Goal: Information Seeking & Learning: Compare options

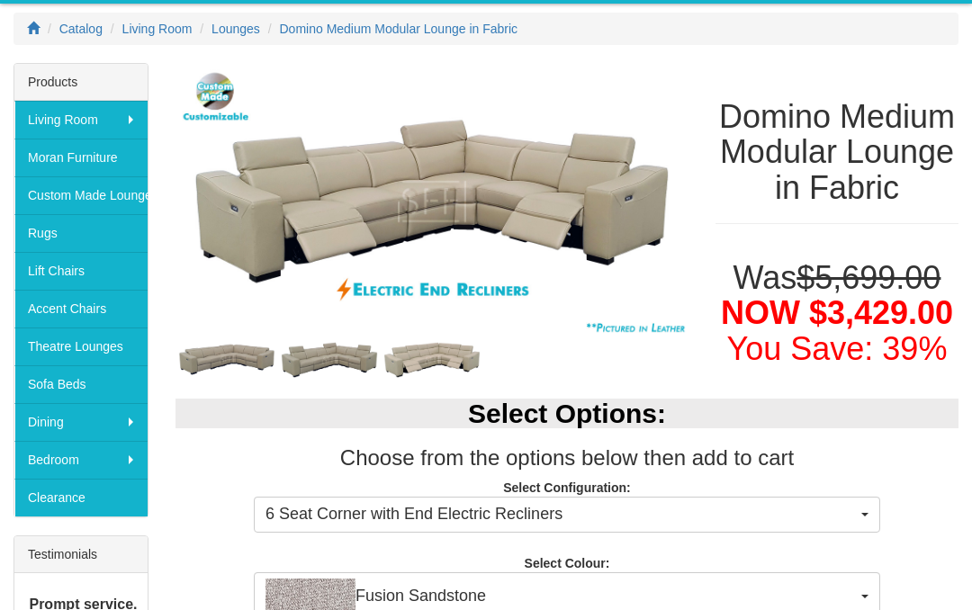
scroll to position [246, 0]
click at [328, 212] on img at bounding box center [432, 202] width 513 height 278
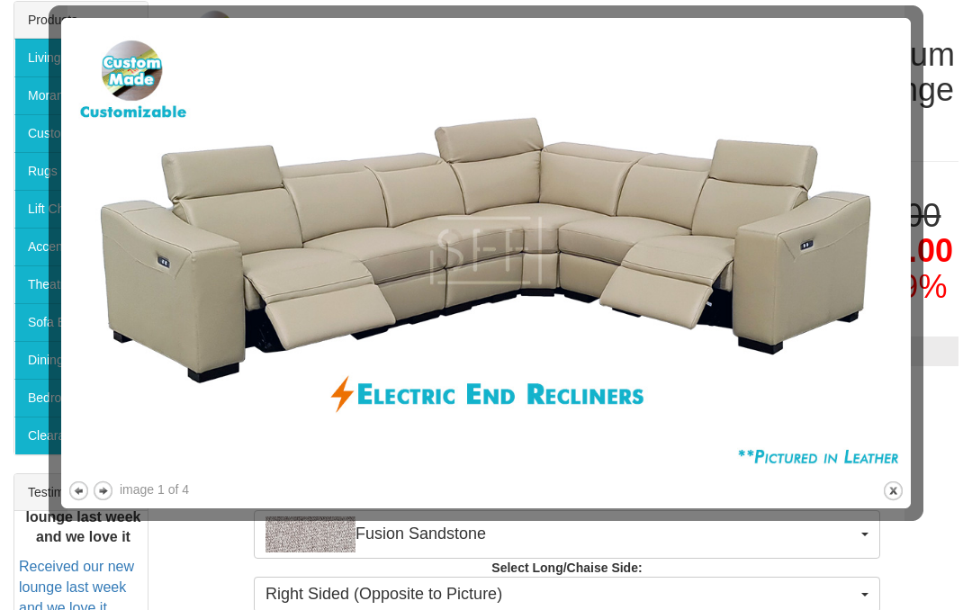
scroll to position [313, 0]
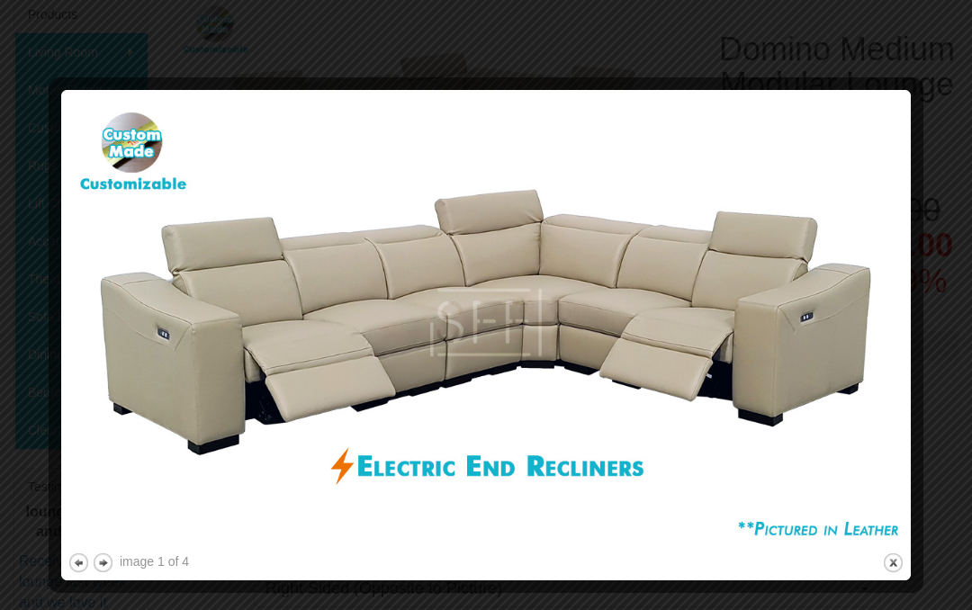
click at [841, 366] on img at bounding box center [486, 322] width 837 height 453
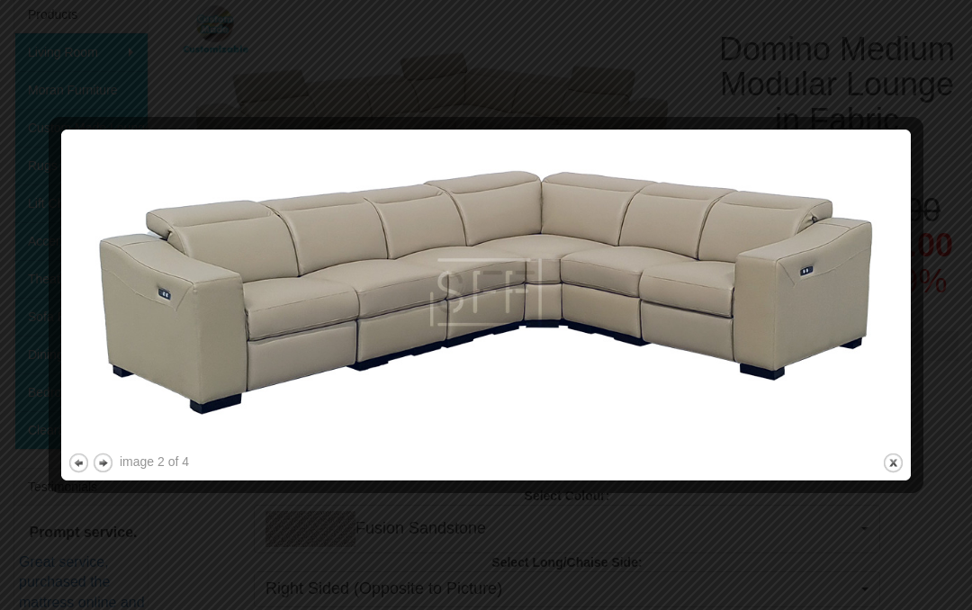
click at [878, 281] on img at bounding box center [486, 292] width 837 height 313
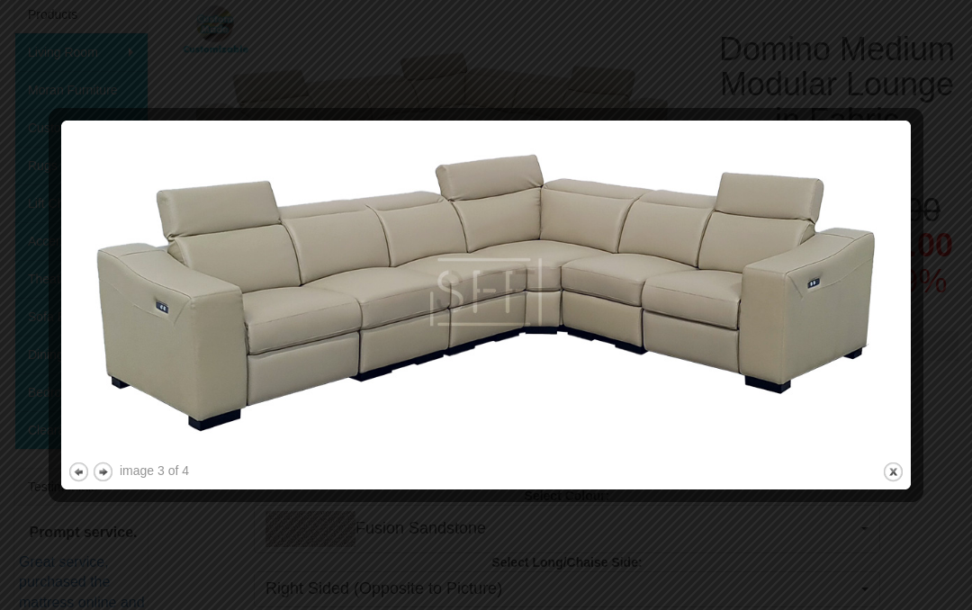
click at [848, 315] on img at bounding box center [486, 292] width 837 height 331
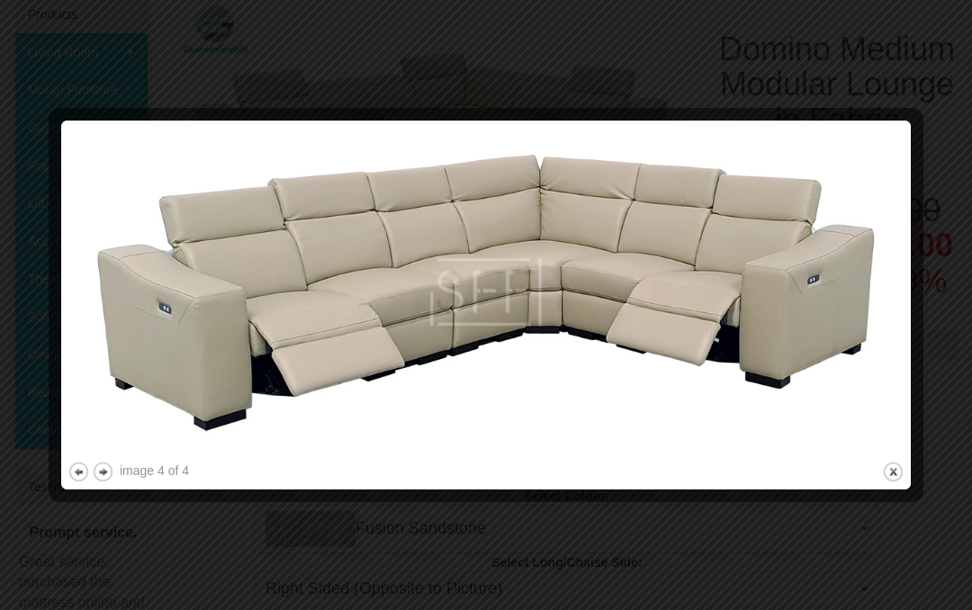
click at [870, 312] on img at bounding box center [486, 292] width 837 height 331
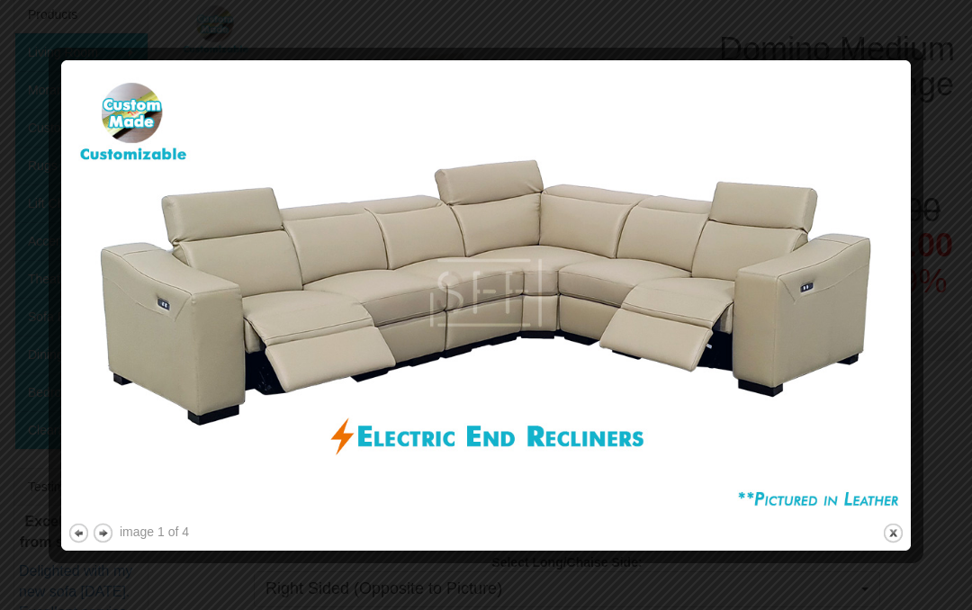
click at [862, 312] on img at bounding box center [486, 293] width 837 height 453
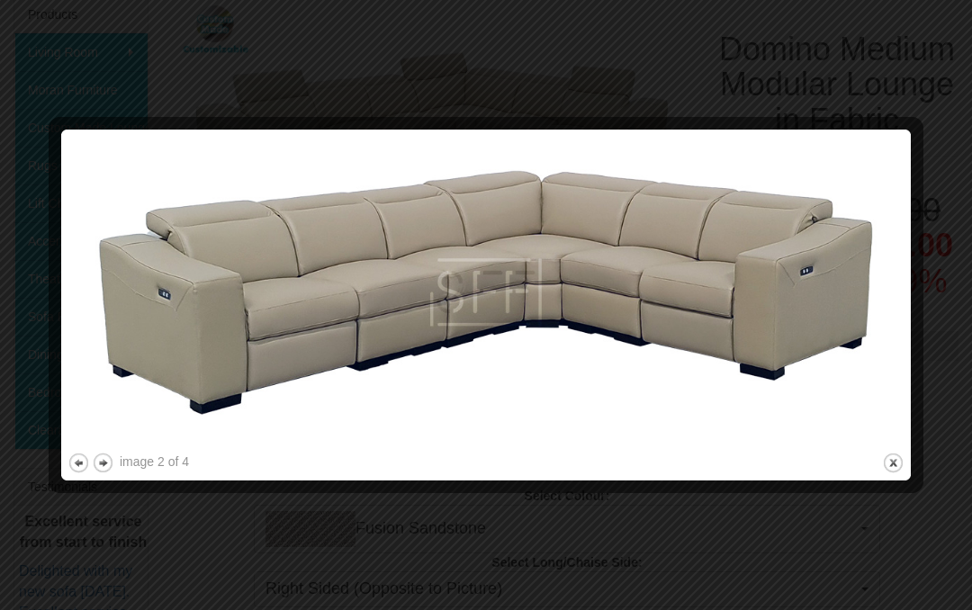
click at [880, 305] on img at bounding box center [486, 292] width 837 height 313
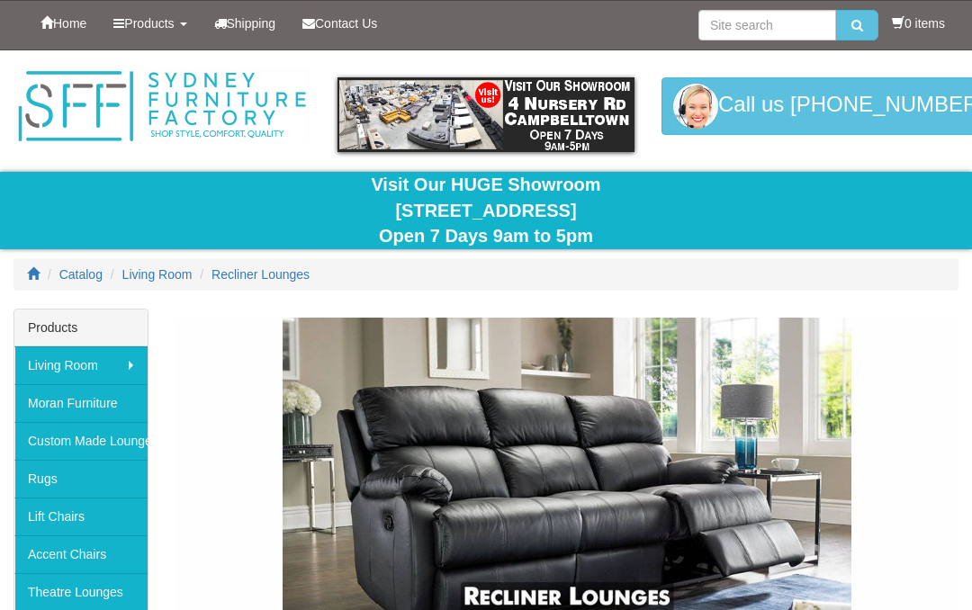
scroll to position [3448, 0]
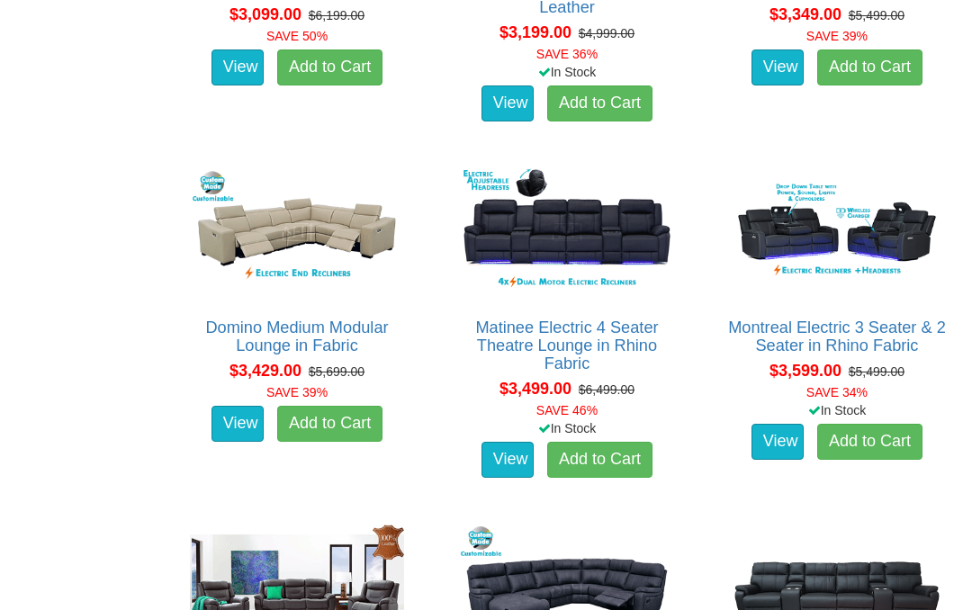
click at [270, 321] on link "Domino Medium Modular Lounge in Fabric" at bounding box center [296, 337] width 183 height 36
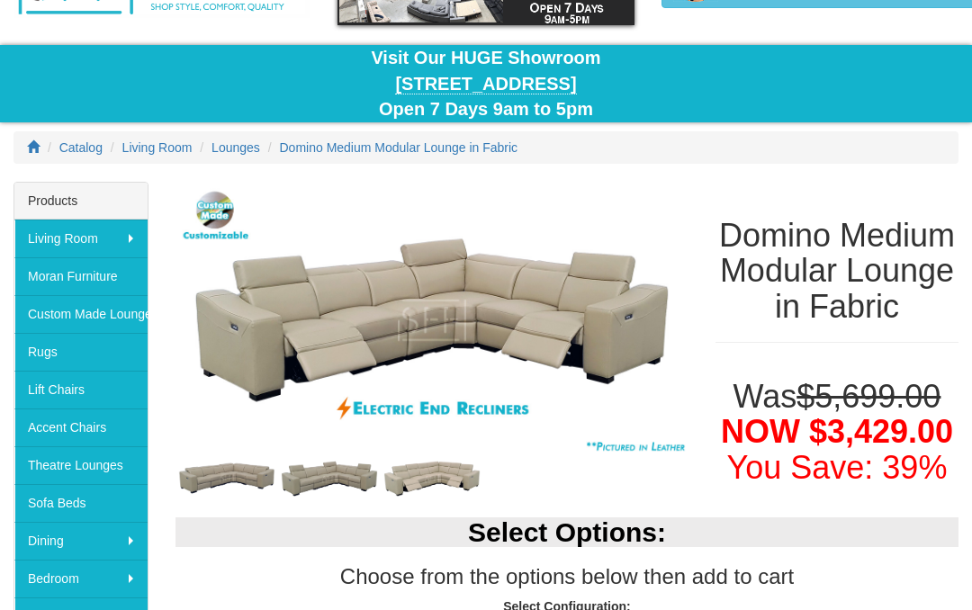
scroll to position [162, 0]
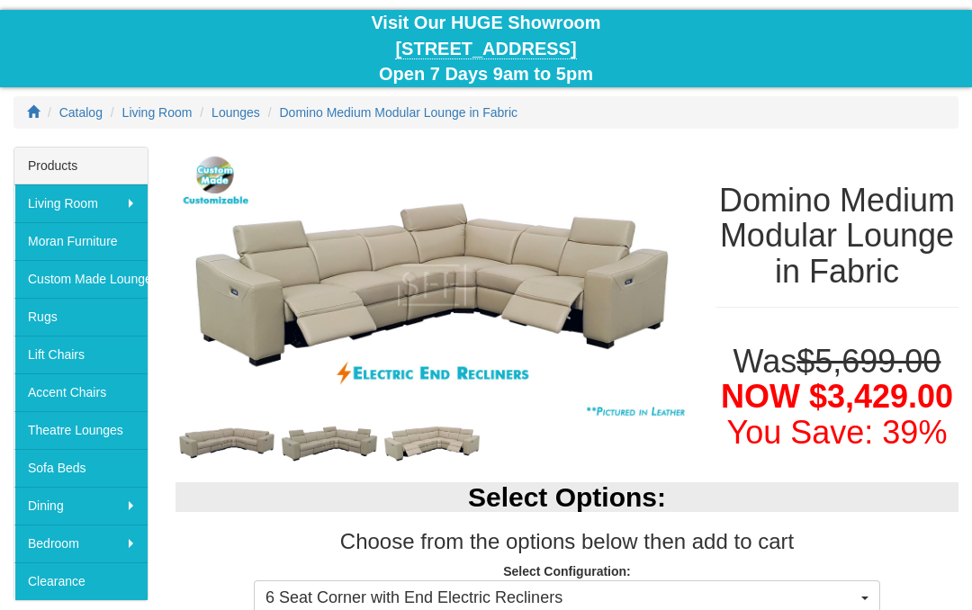
click at [647, 412] on img at bounding box center [432, 286] width 513 height 278
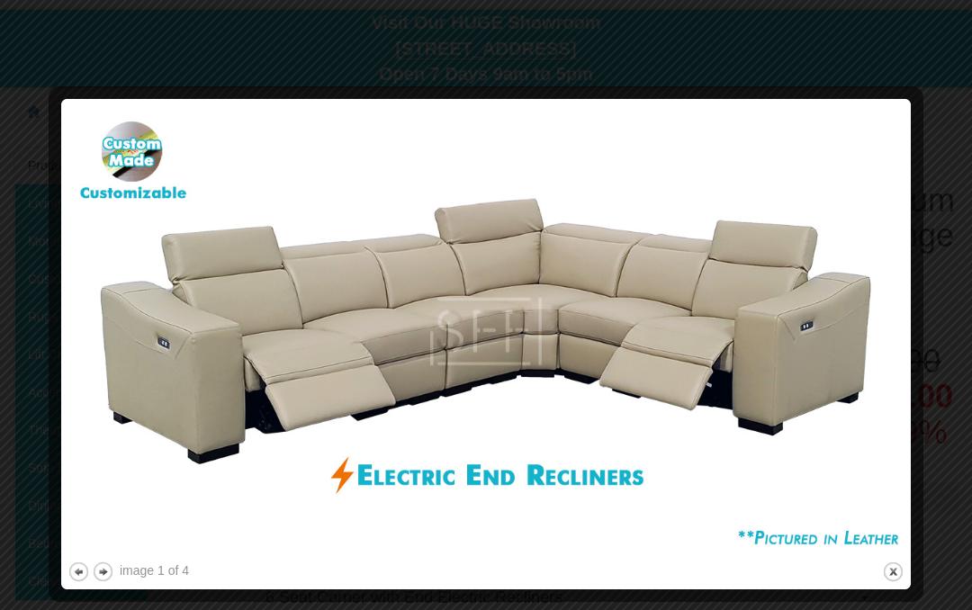
click at [74, 565] on button "previous" at bounding box center [79, 572] width 23 height 23
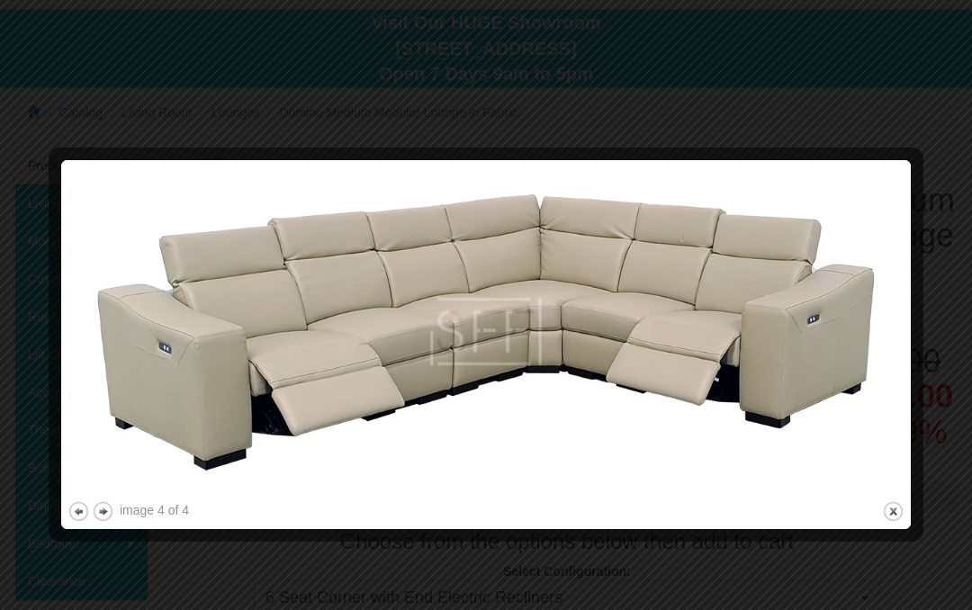
click at [68, 507] on button "previous" at bounding box center [79, 512] width 23 height 23
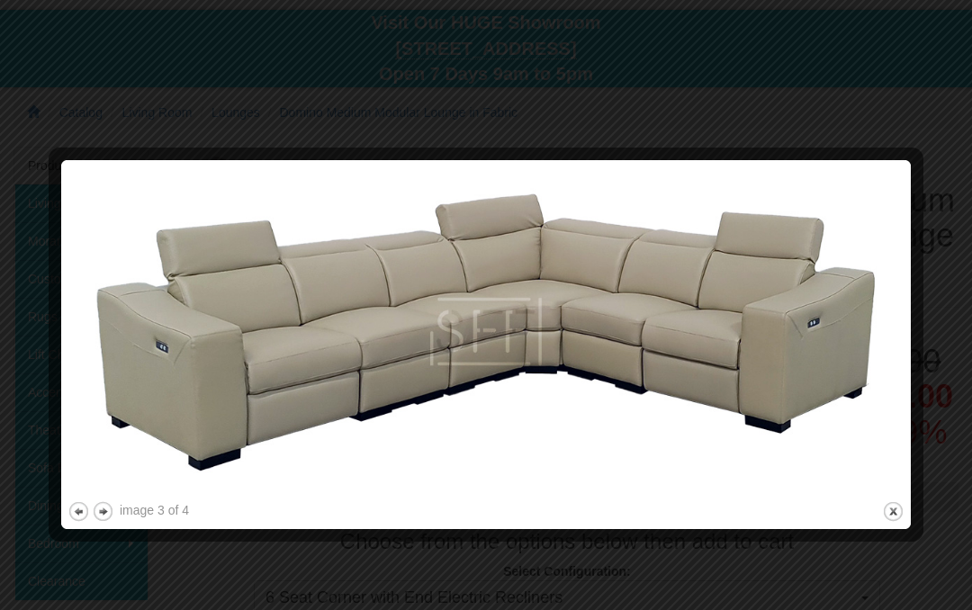
click at [71, 515] on button "previous" at bounding box center [79, 512] width 23 height 23
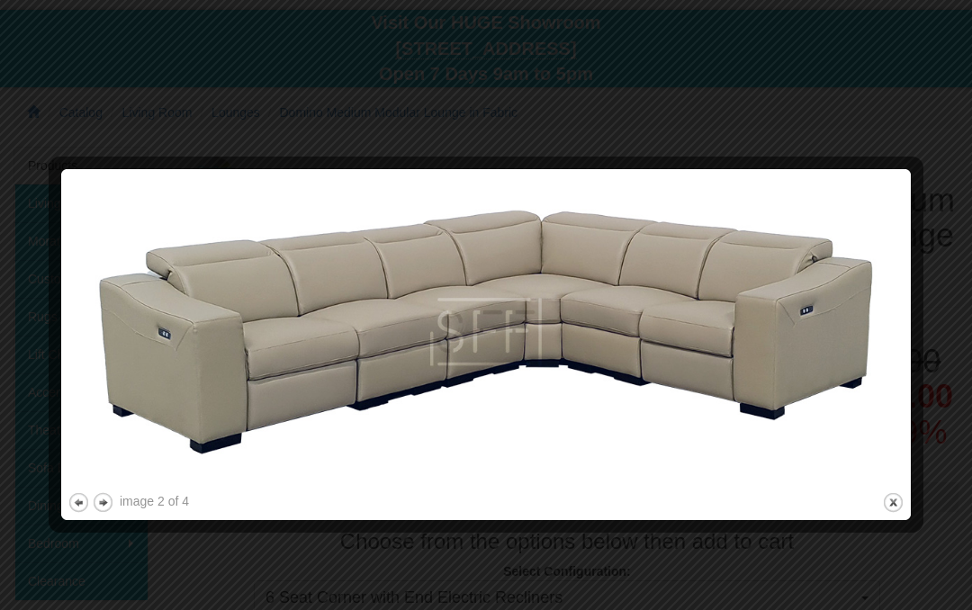
click at [865, 371] on img at bounding box center [486, 332] width 837 height 313
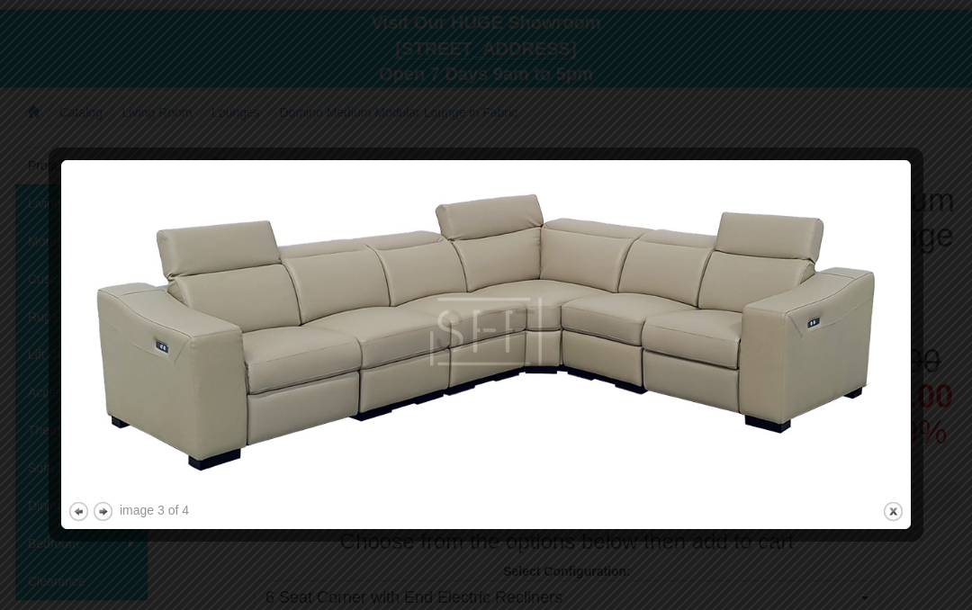
click at [879, 350] on img at bounding box center [486, 332] width 837 height 331
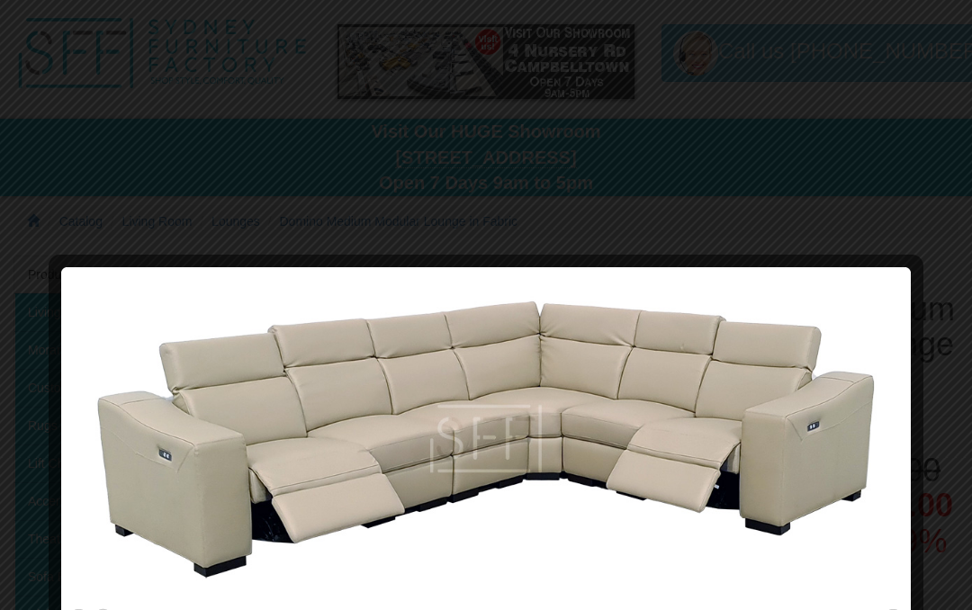
scroll to position [0, 0]
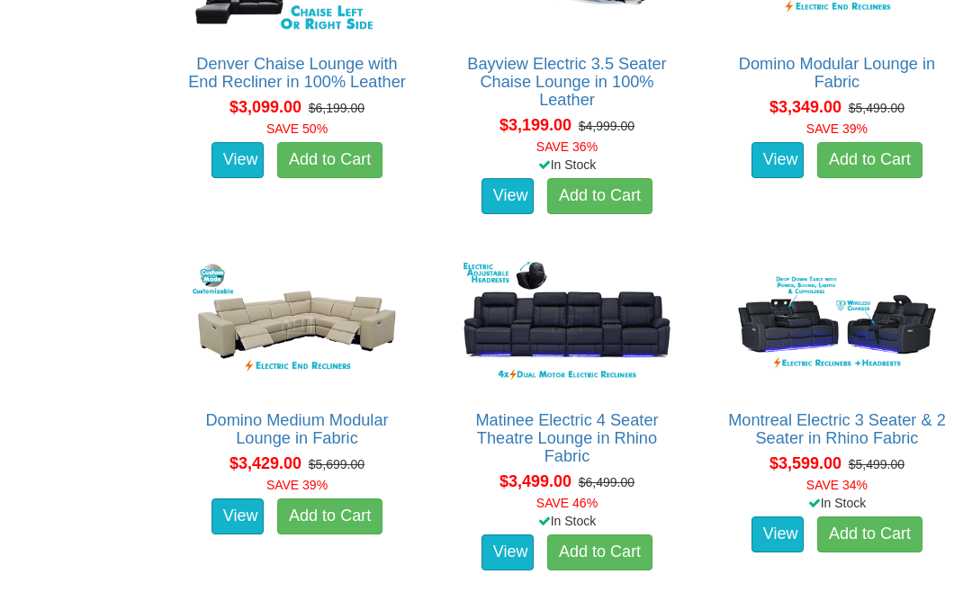
scroll to position [3356, 0]
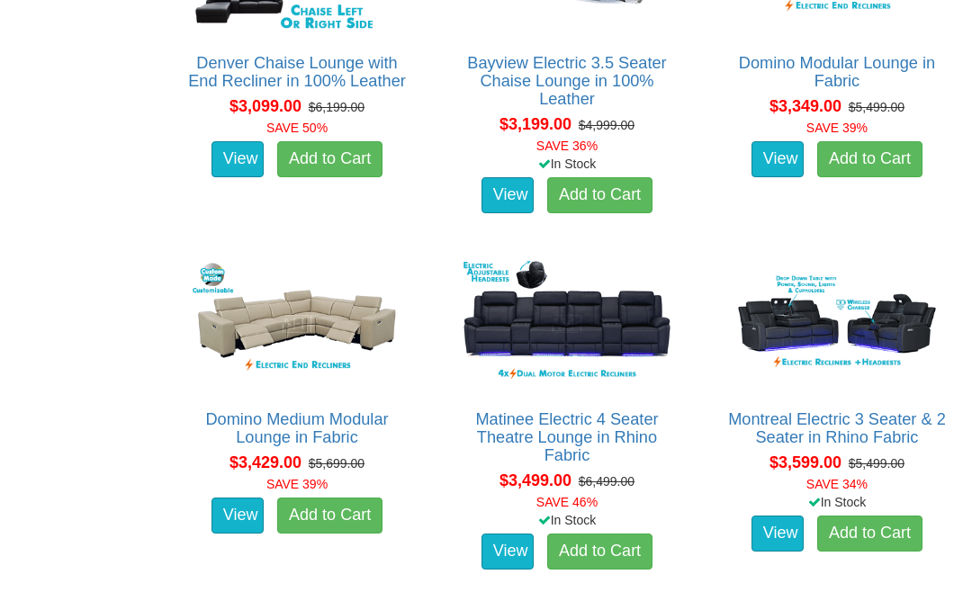
click at [267, 333] on img at bounding box center [296, 325] width 223 height 138
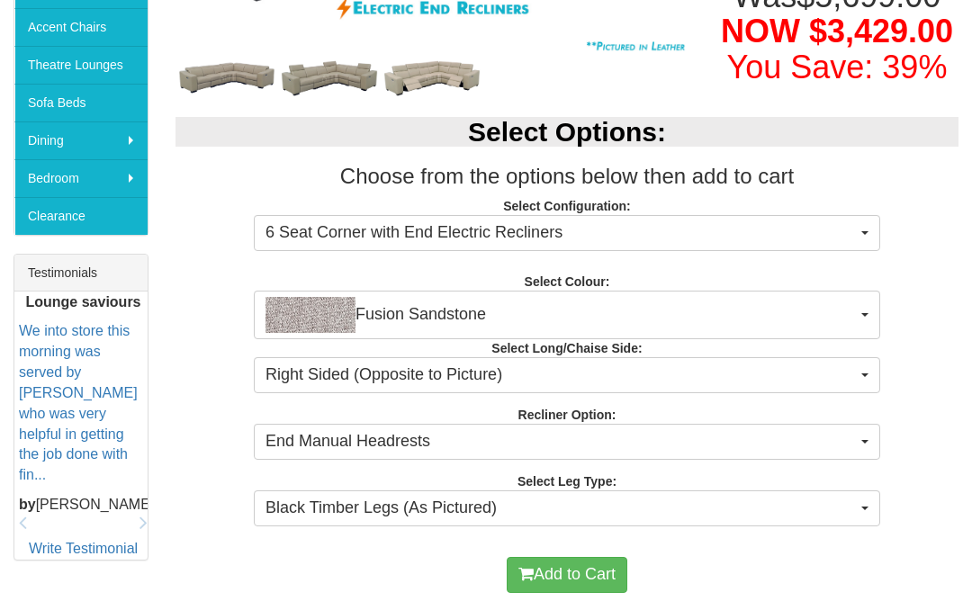
scroll to position [528, 0]
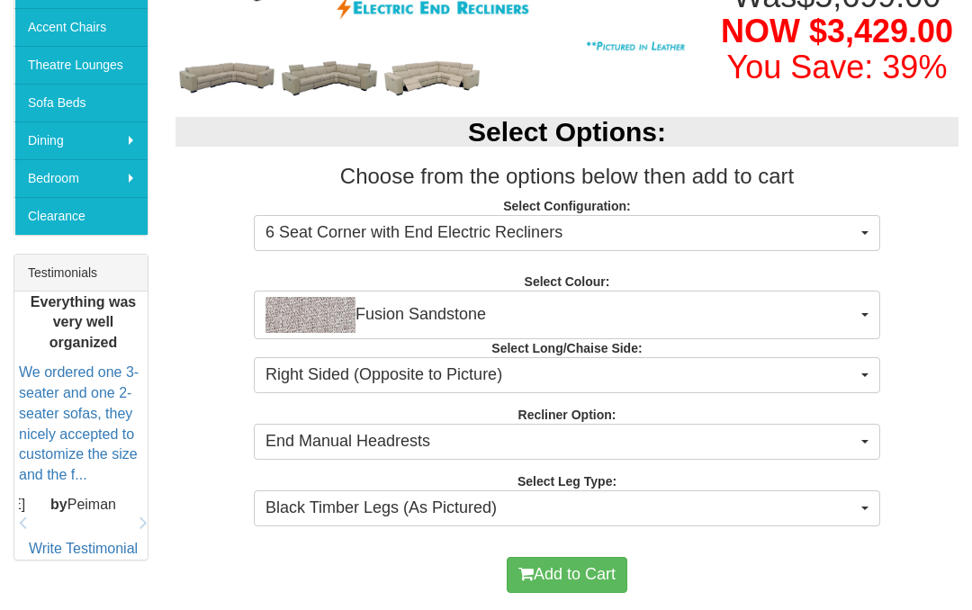
click at [864, 235] on span "button" at bounding box center [865, 233] width 7 height 4
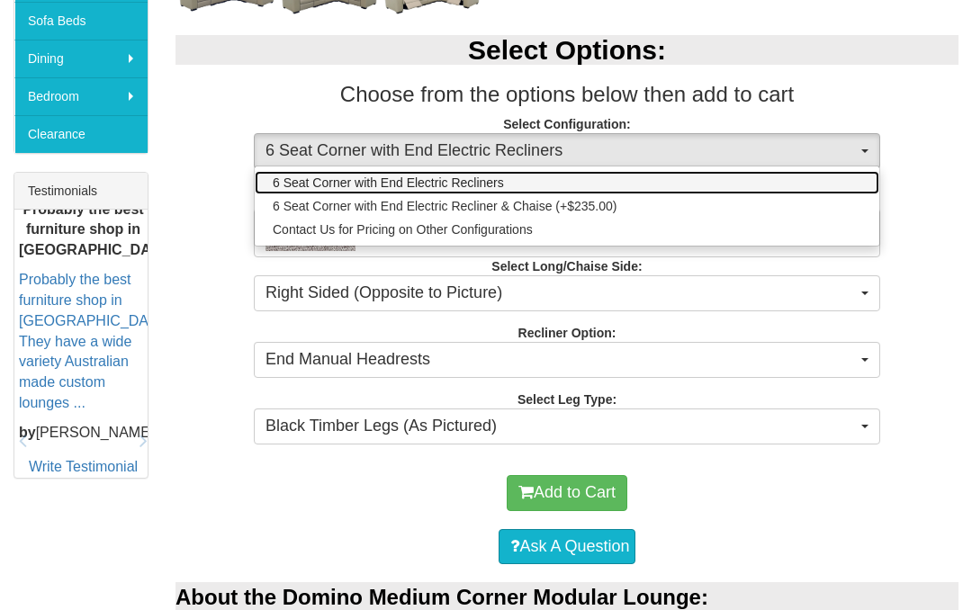
scroll to position [610, 0]
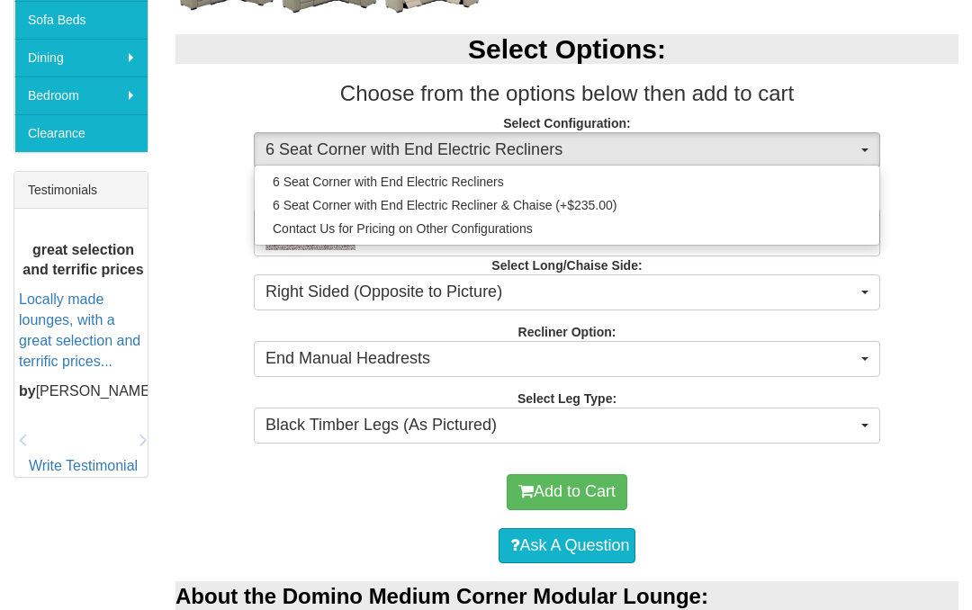
click at [863, 423] on div at bounding box center [486, 305] width 972 height 610
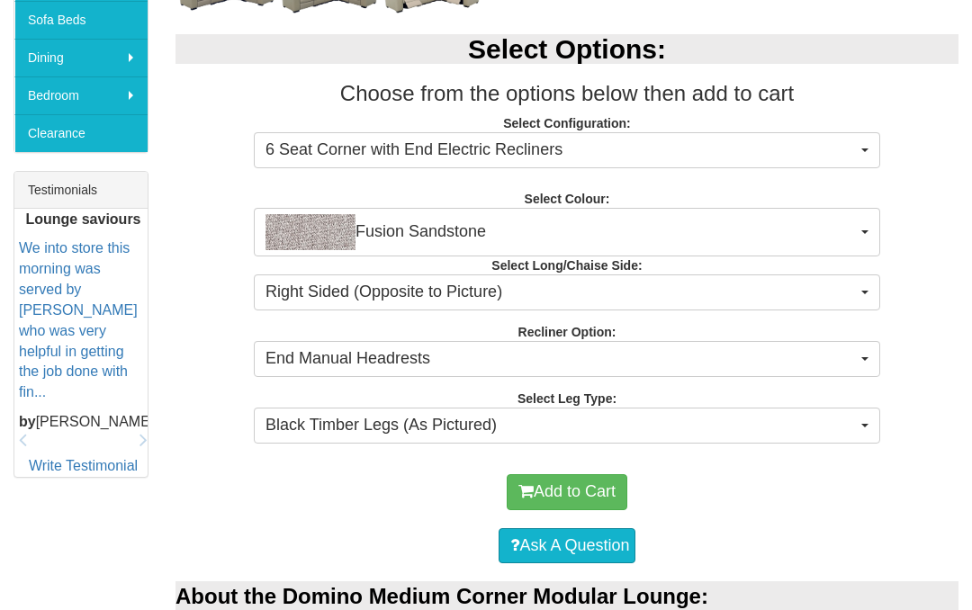
click at [863, 377] on button "End Manual Headrests" at bounding box center [567, 359] width 627 height 36
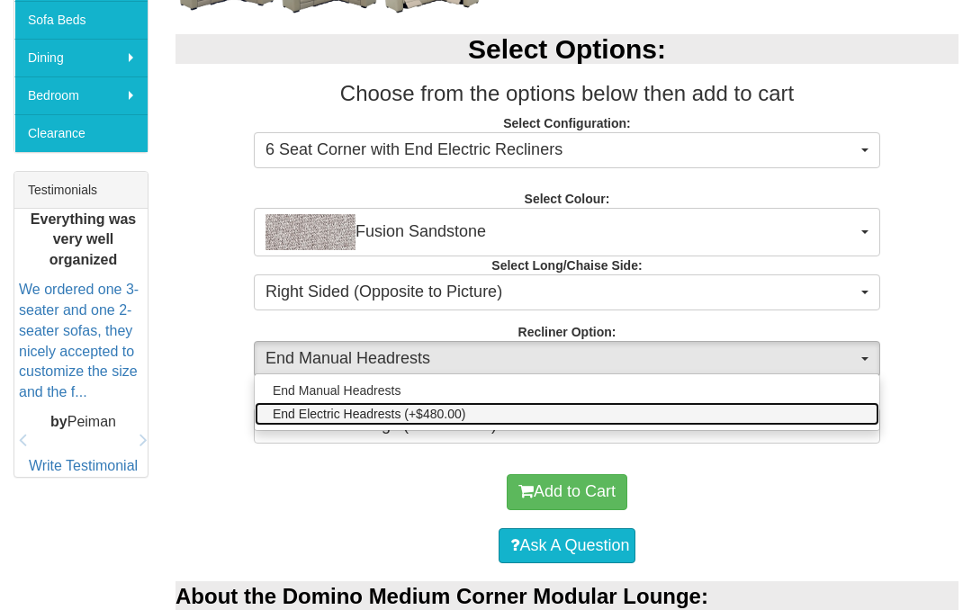
click at [824, 426] on link "End Electric Headrests (+$480.00)" at bounding box center [567, 413] width 625 height 23
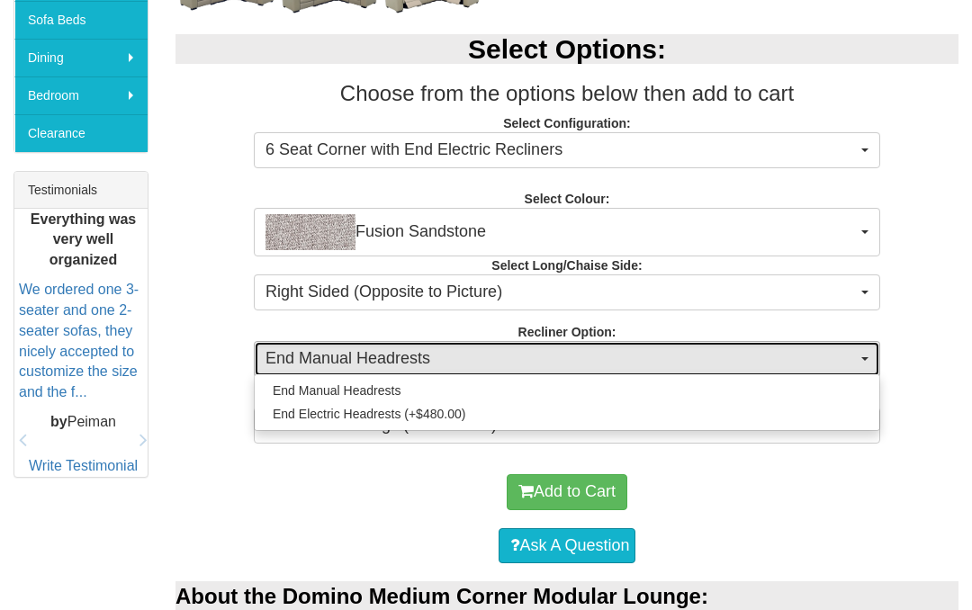
select select "2011"
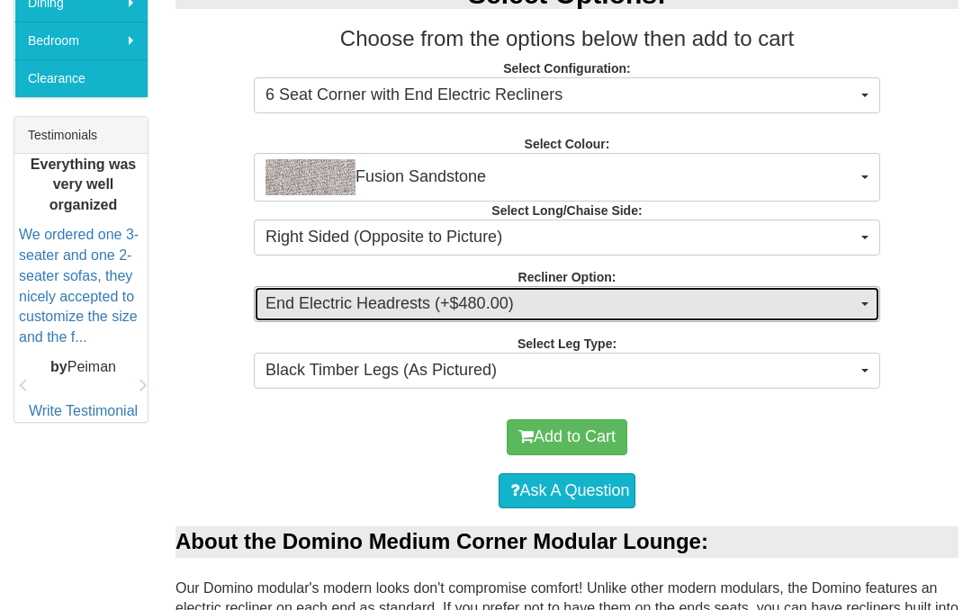
scroll to position [665, 0]
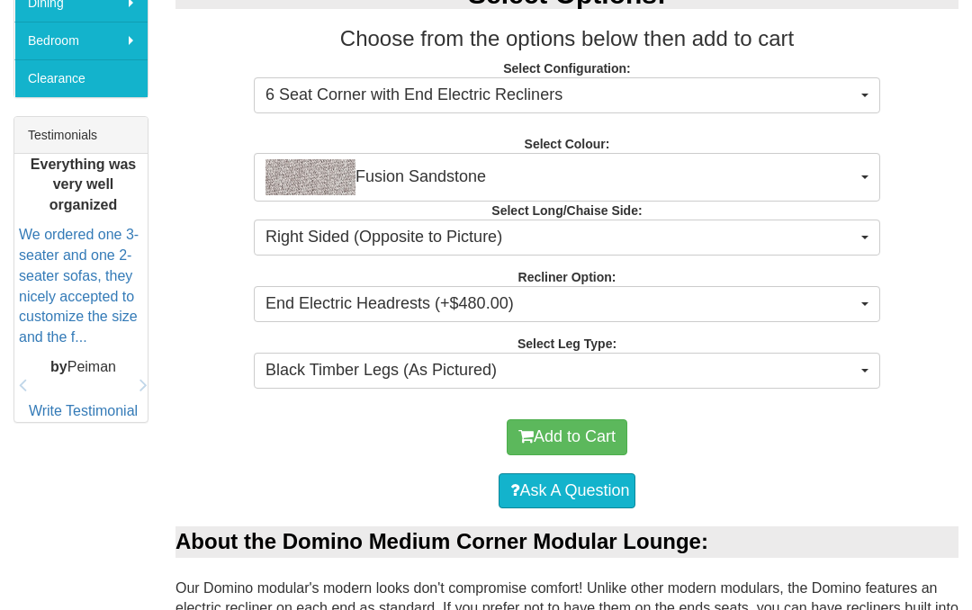
click at [852, 383] on span "Black Timber Legs (As Pictured)" at bounding box center [562, 370] width 592 height 23
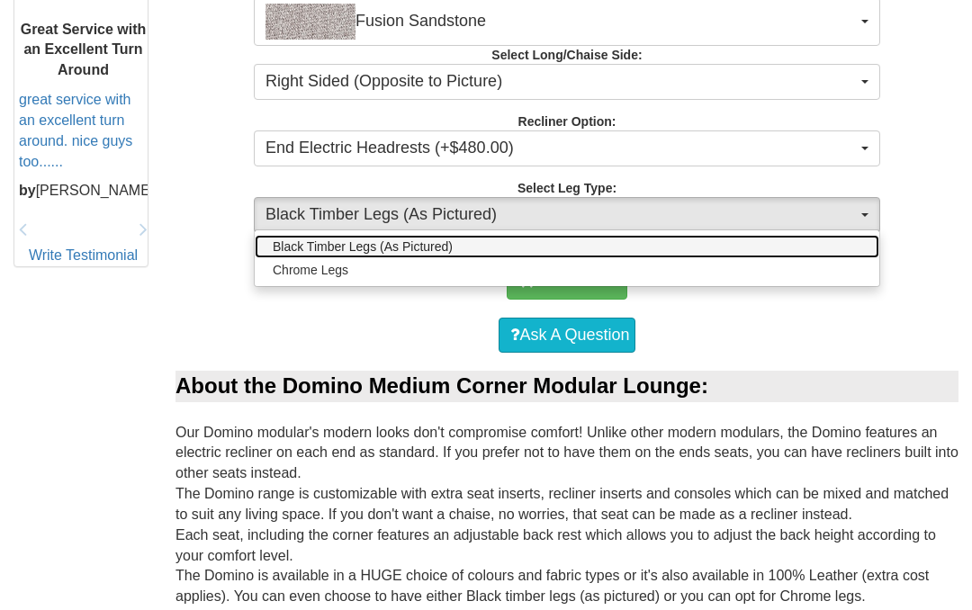
scroll to position [834, 0]
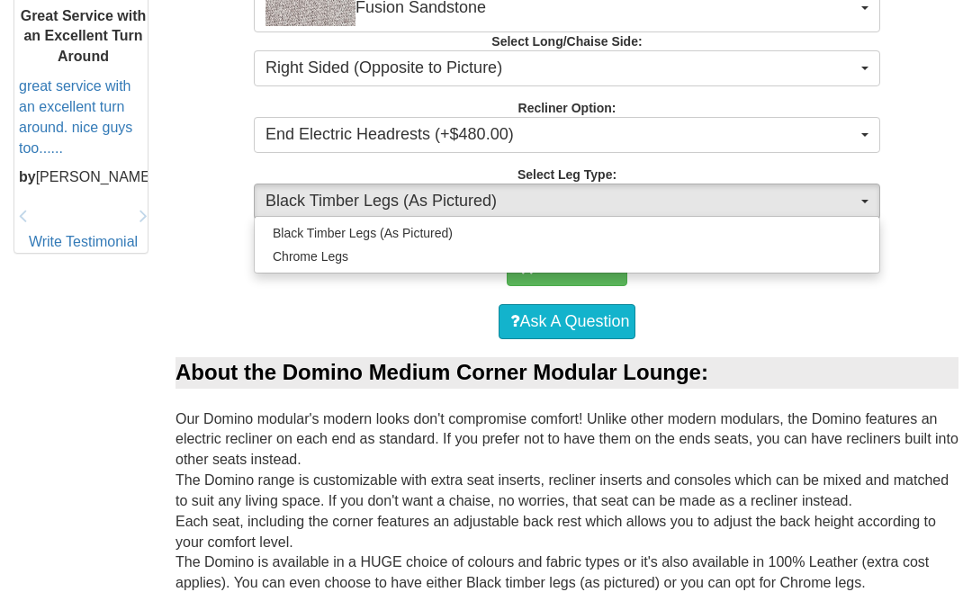
click at [874, 258] on div at bounding box center [486, 305] width 972 height 610
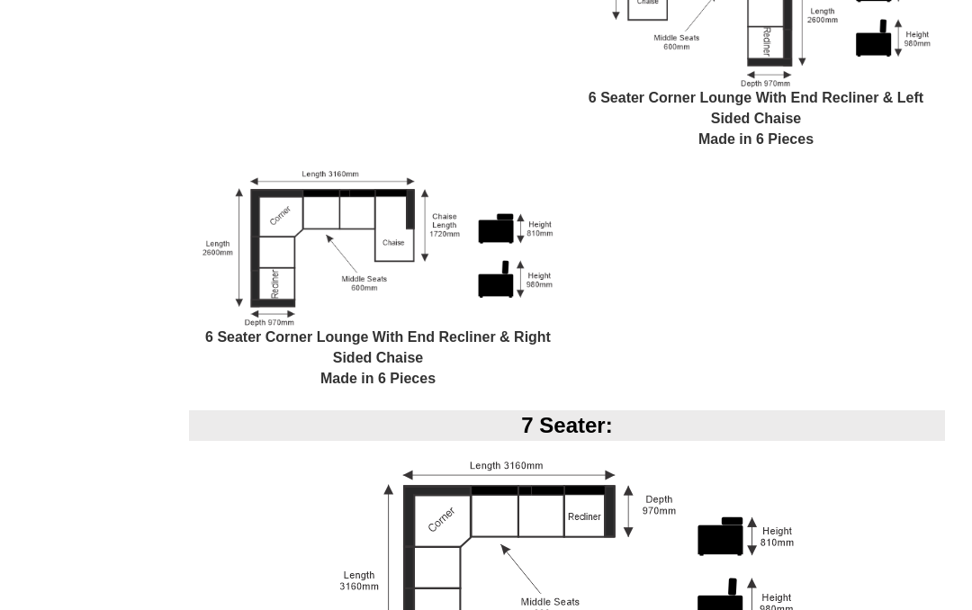
scroll to position [1920, 0]
click at [818, 442] on div "7 Seater:" at bounding box center [567, 426] width 756 height 31
click at [574, 442] on div "7 Seater:" at bounding box center [567, 426] width 756 height 31
click at [579, 441] on div "7 Seater:" at bounding box center [567, 426] width 756 height 31
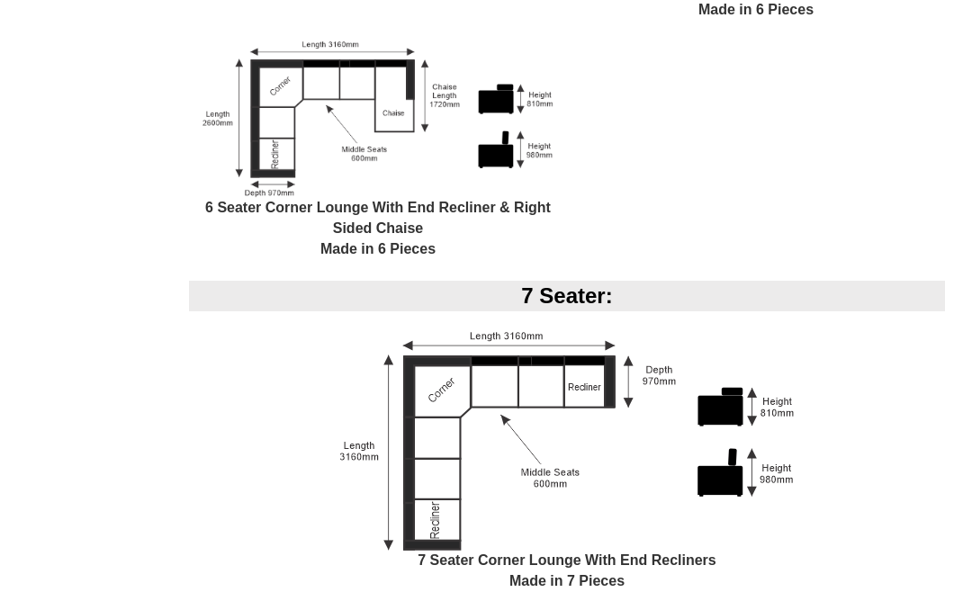
scroll to position [2064, 0]
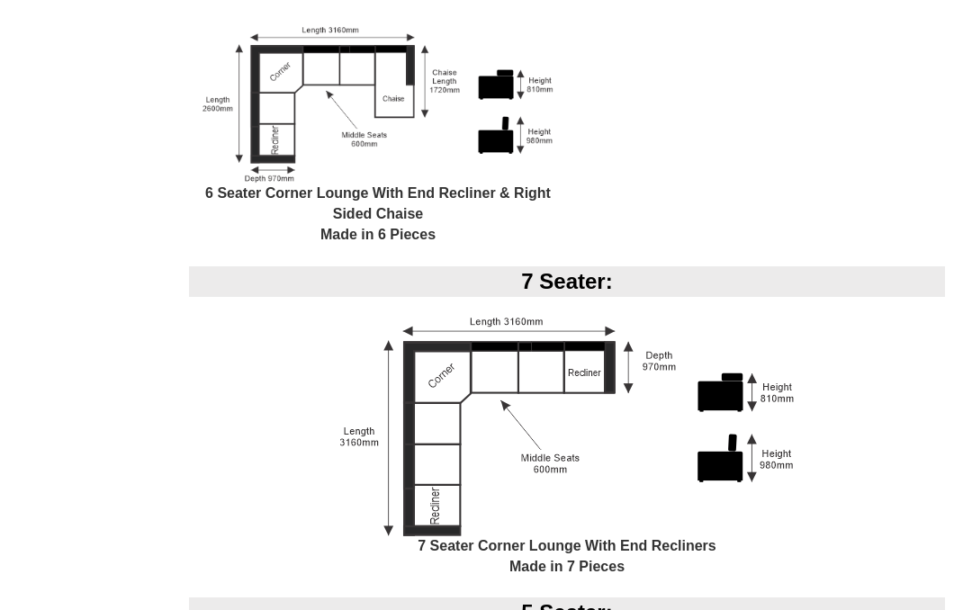
click at [447, 431] on img at bounding box center [567, 427] width 455 height 219
click at [676, 423] on img at bounding box center [567, 427] width 455 height 219
click at [838, 461] on div "7 Seater Corner Lounge With End Recliners Made in 7 Pieces" at bounding box center [567, 458] width 756 height 281
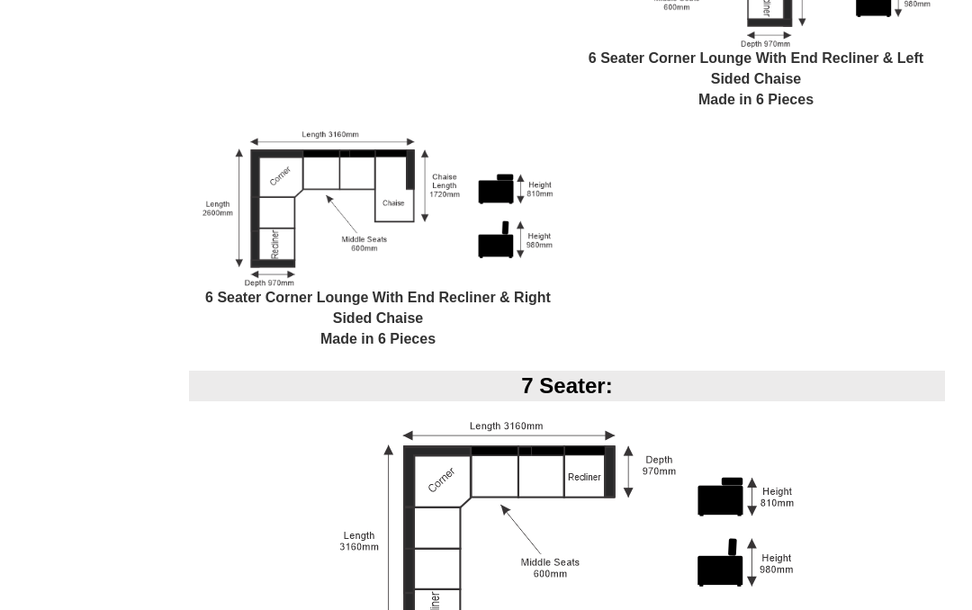
scroll to position [1955, 0]
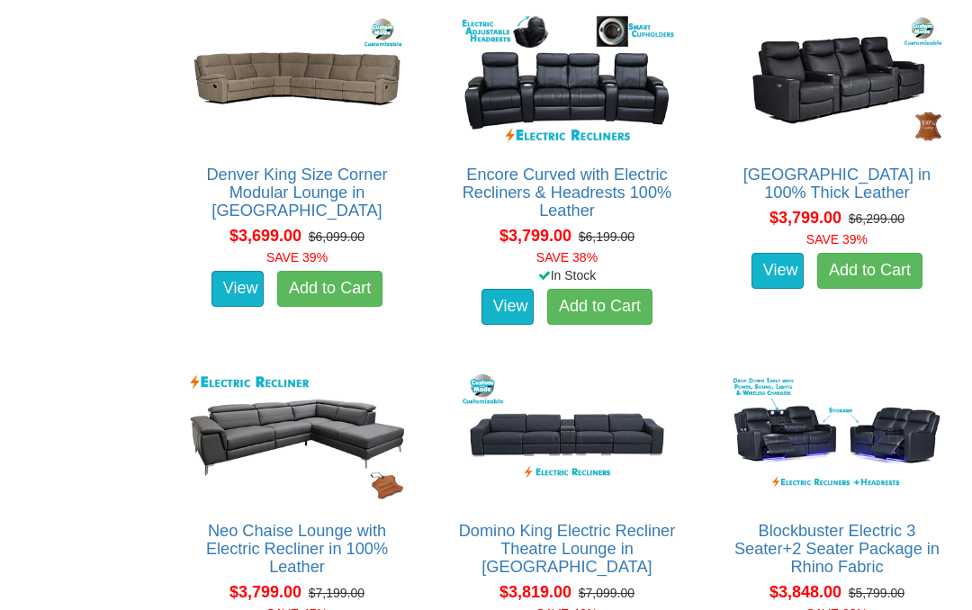
scroll to position [4314, 0]
click at [230, 431] on img at bounding box center [296, 436] width 223 height 138
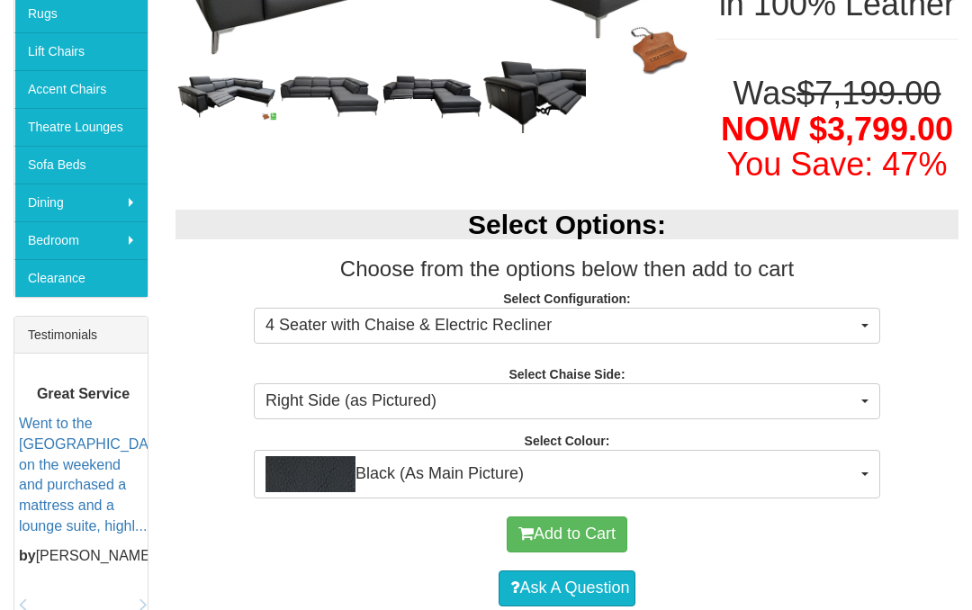
scroll to position [465, 0]
click at [863, 344] on button "4 Seater with Chaise & Electric Recliner" at bounding box center [567, 326] width 627 height 36
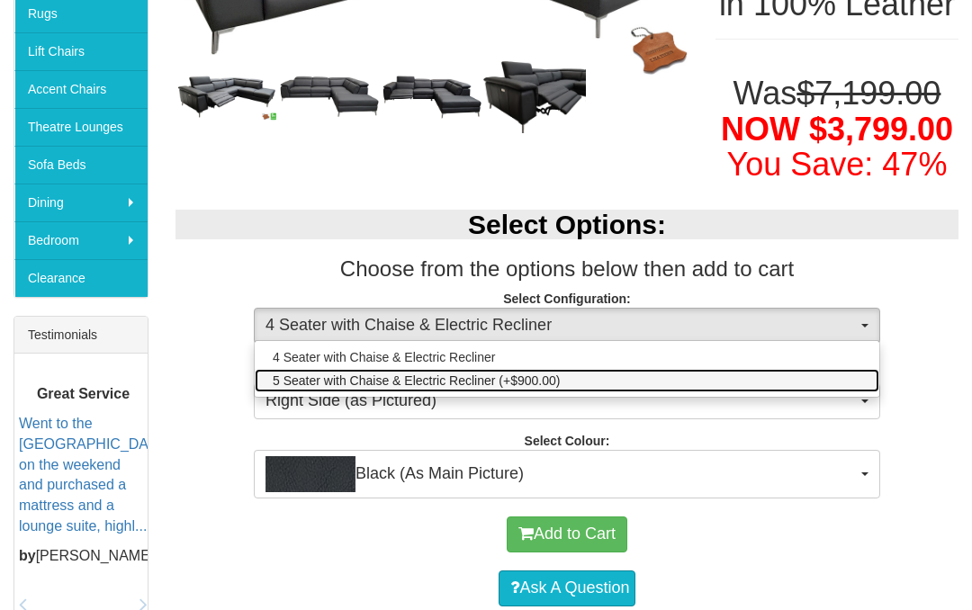
click at [845, 393] on link "5 Seater with Chaise & Electric Recliner (+$900.00)" at bounding box center [567, 380] width 625 height 23
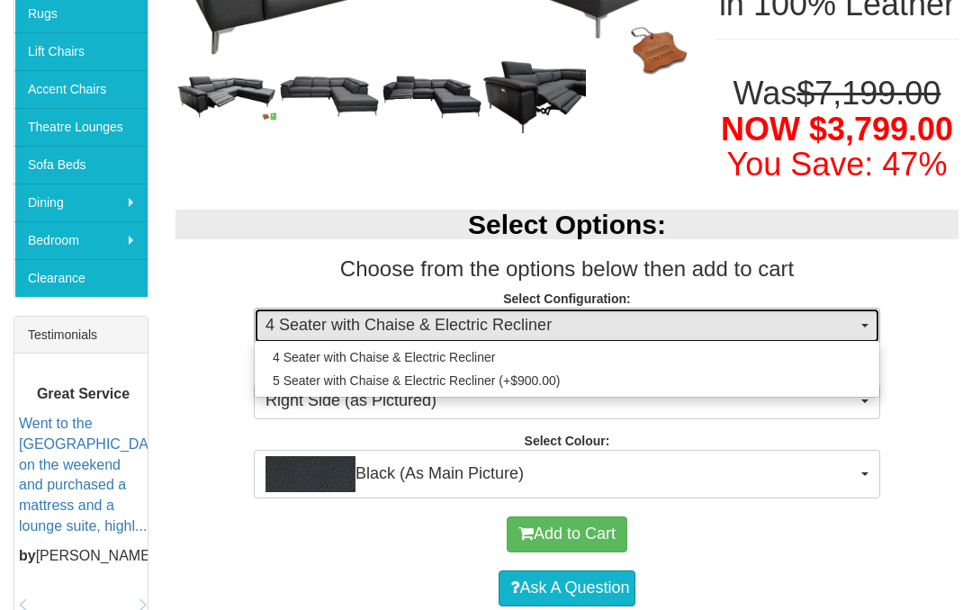
select select "1227"
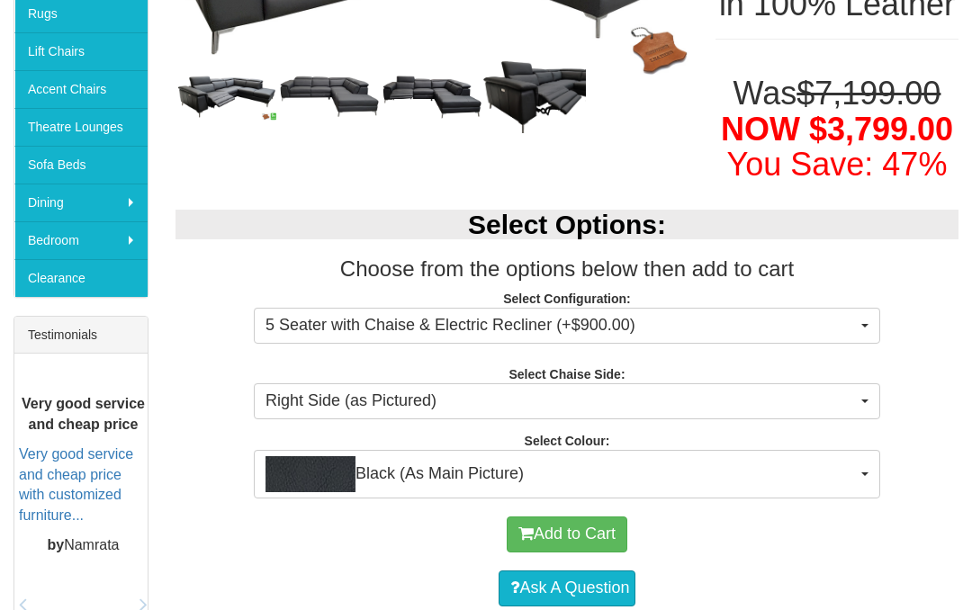
click at [861, 420] on button "Right Side (as Pictured)" at bounding box center [567, 402] width 627 height 36
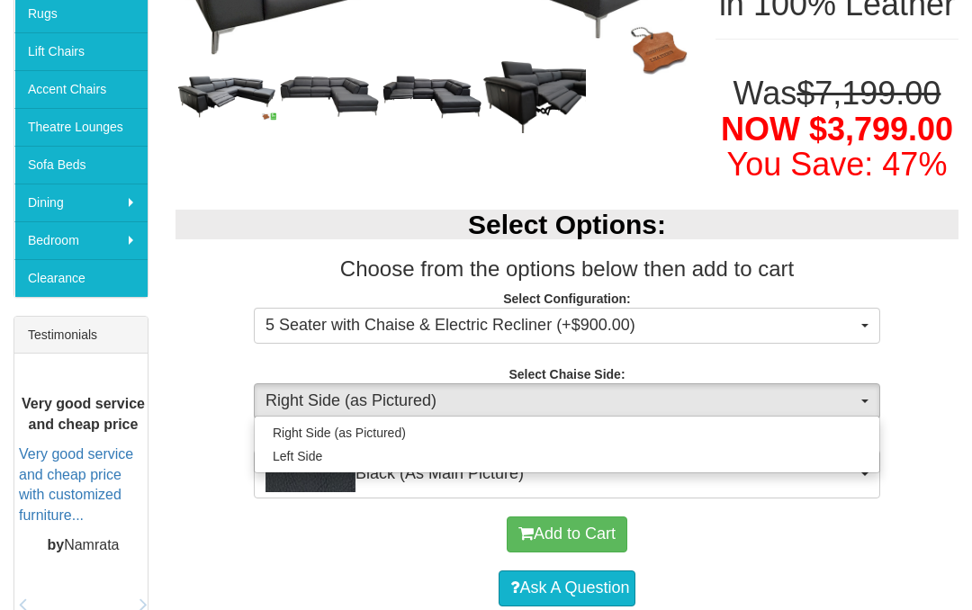
click at [939, 448] on div at bounding box center [486, 305] width 972 height 610
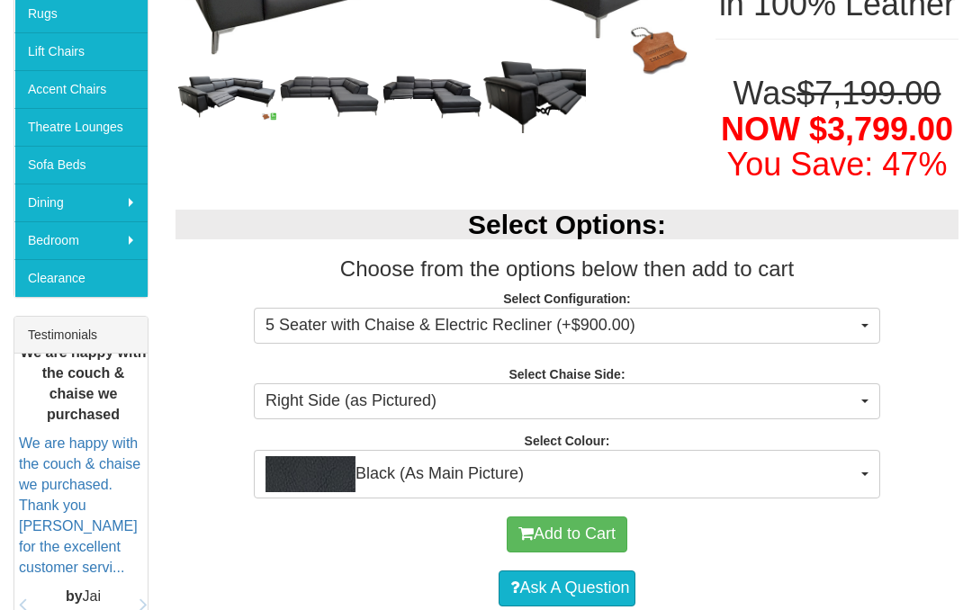
click at [862, 497] on button "Black (As Main Picture)" at bounding box center [567, 474] width 627 height 49
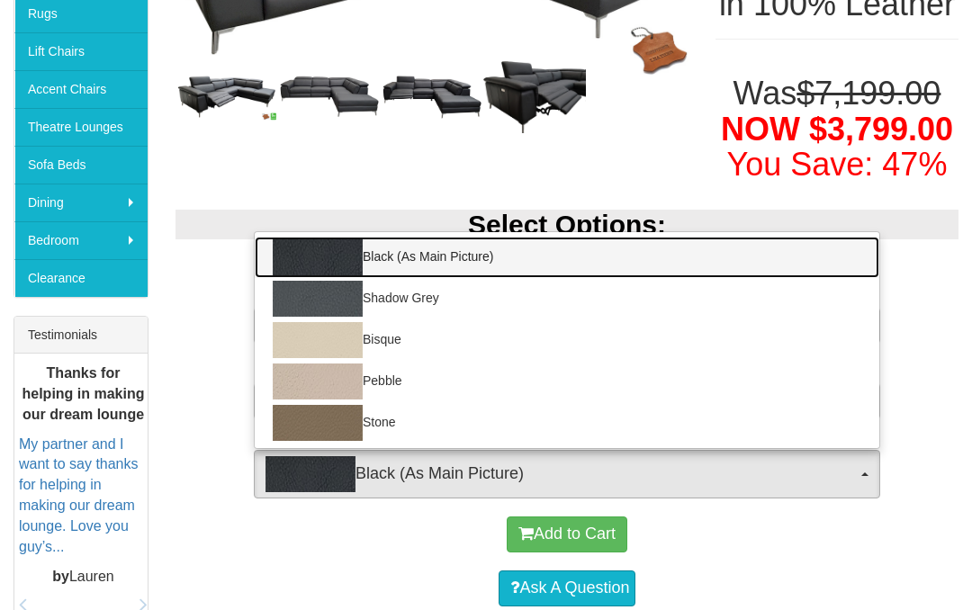
click at [309, 400] on img at bounding box center [318, 382] width 90 height 36
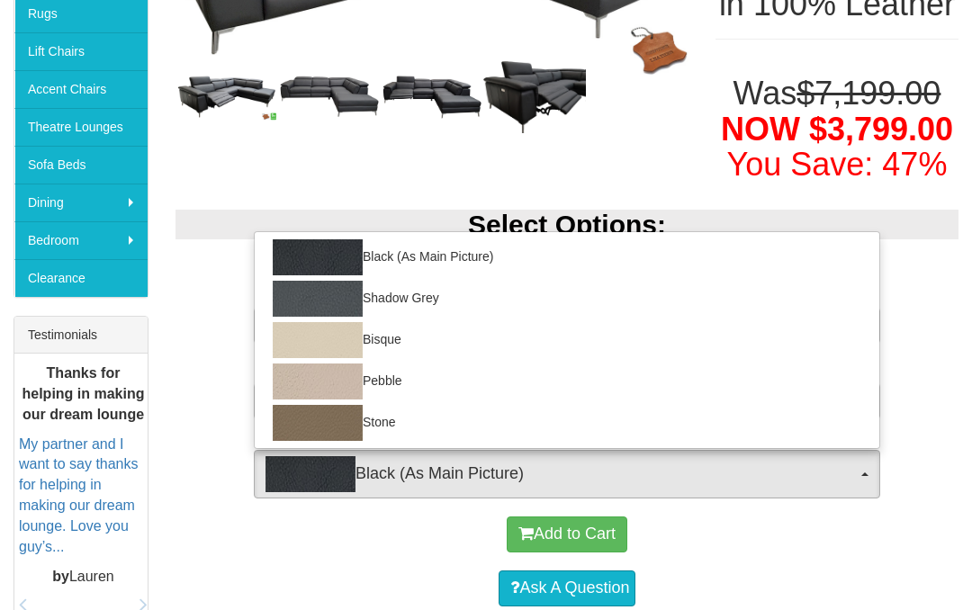
select select "557"
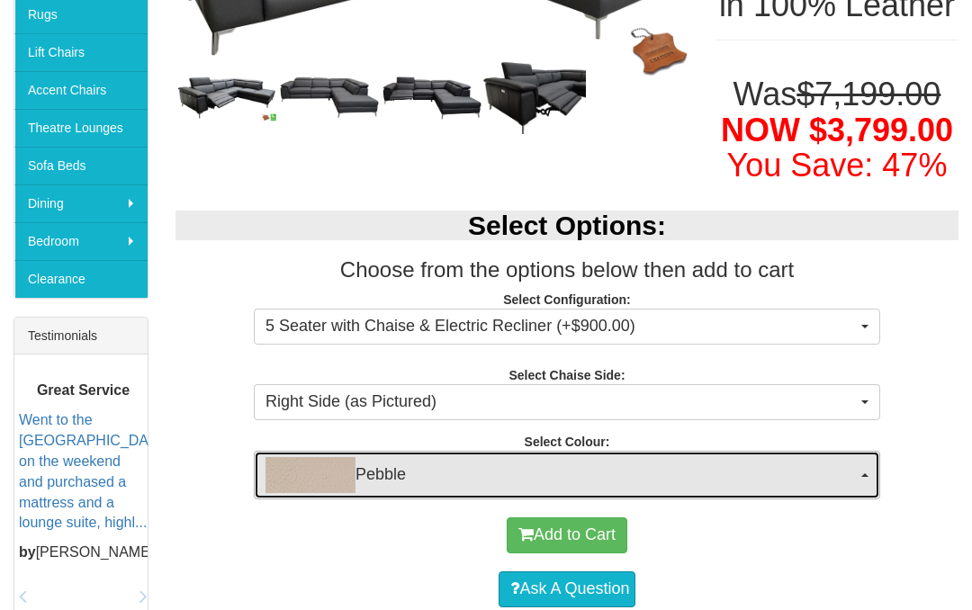
scroll to position [459, 0]
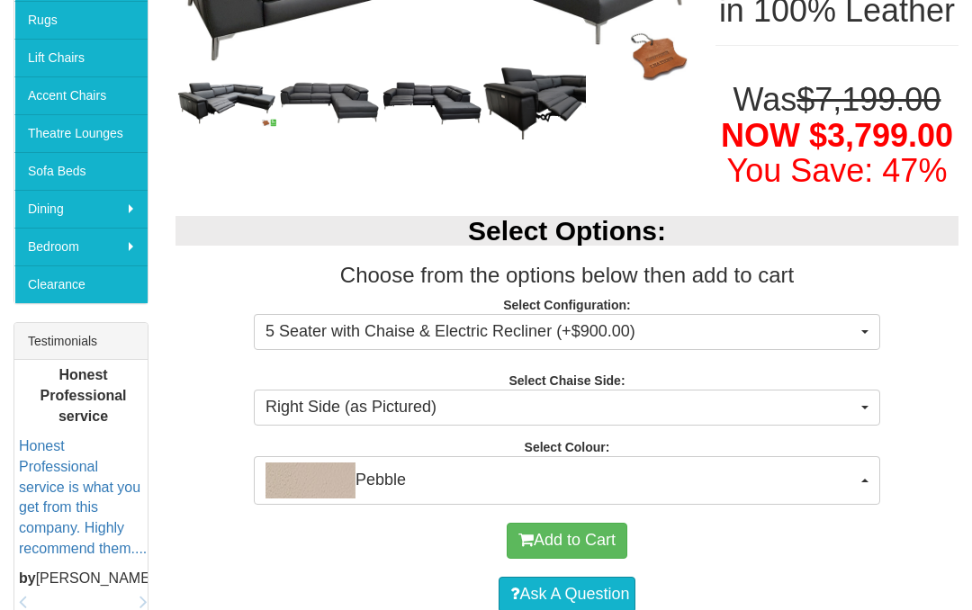
click at [863, 334] on span "button" at bounding box center [865, 332] width 7 height 4
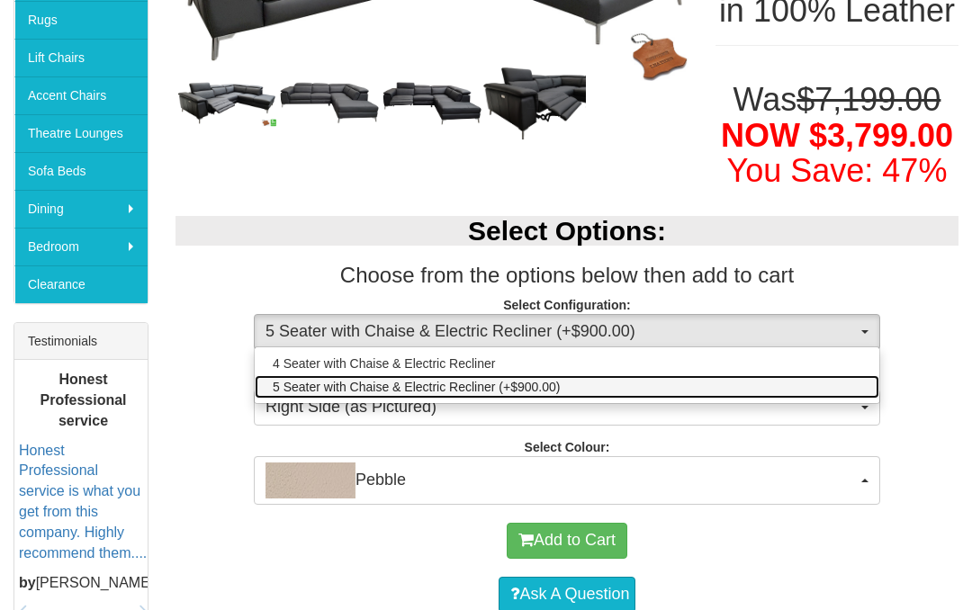
scroll to position [456, 0]
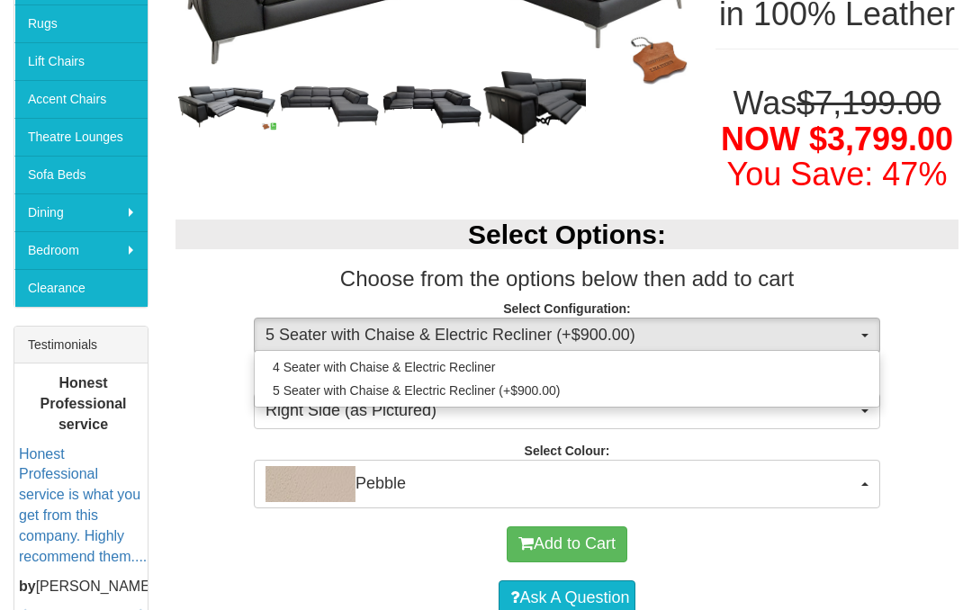
click at [942, 348] on div at bounding box center [486, 305] width 972 height 610
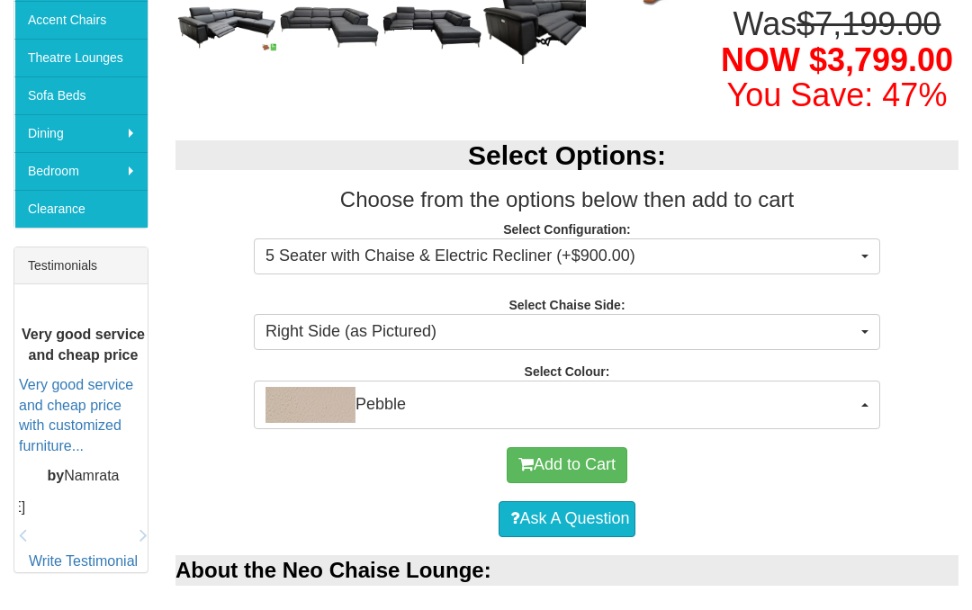
scroll to position [535, 0]
click at [862, 350] on button "Right Side (as Pictured)" at bounding box center [567, 332] width 627 height 36
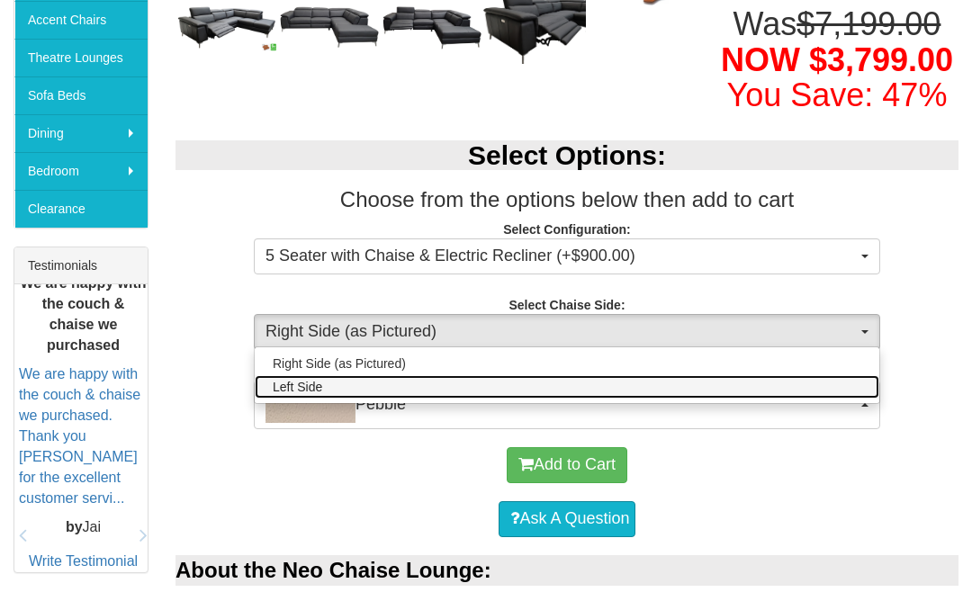
click at [874, 399] on link "Left Side" at bounding box center [567, 386] width 625 height 23
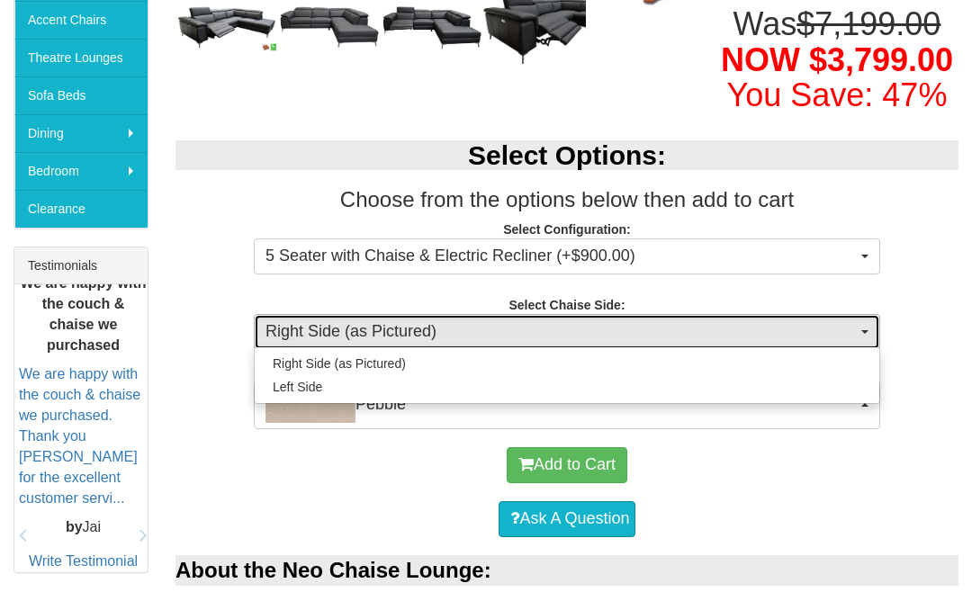
select select "264"
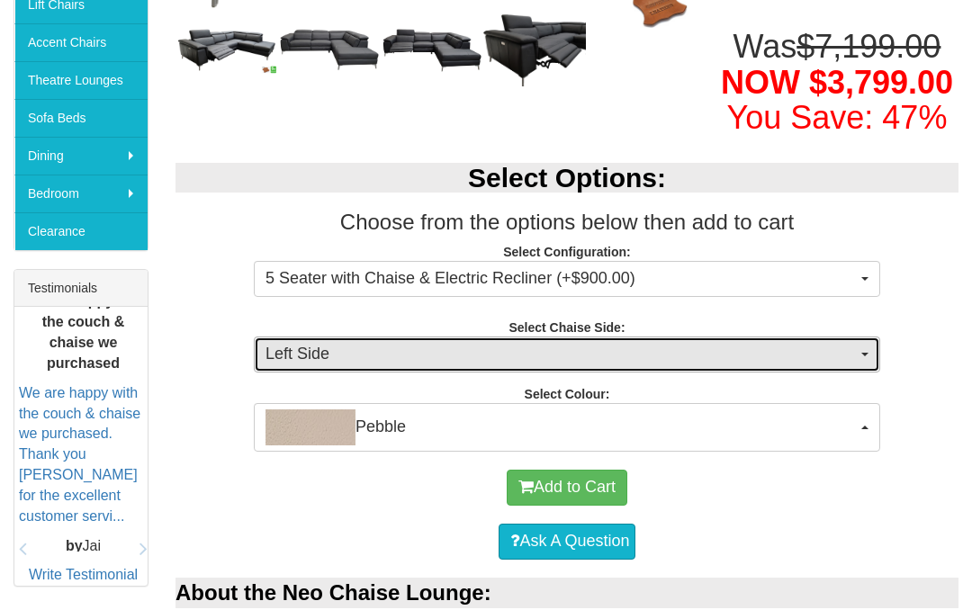
scroll to position [501, 0]
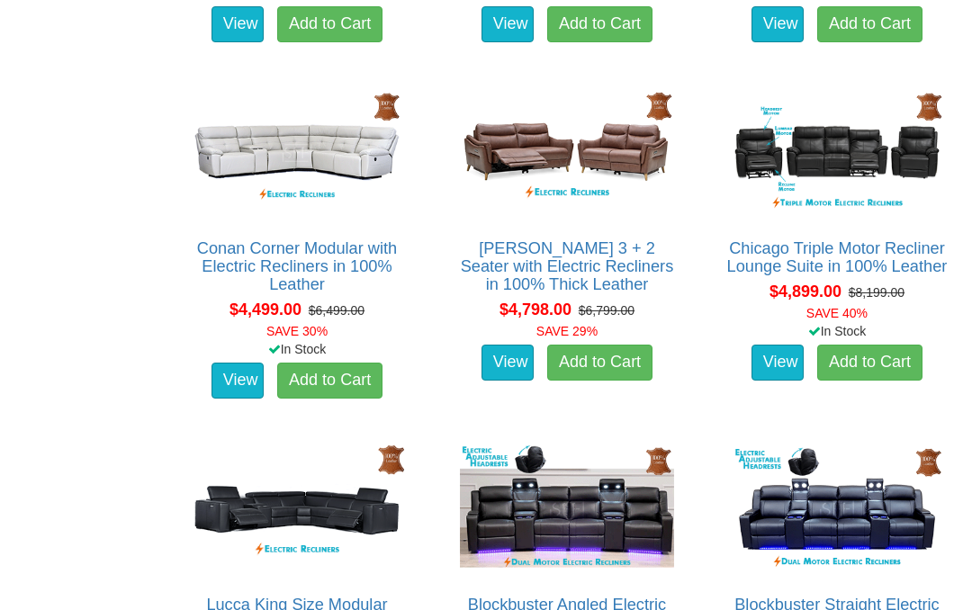
scroll to position [6451, 0]
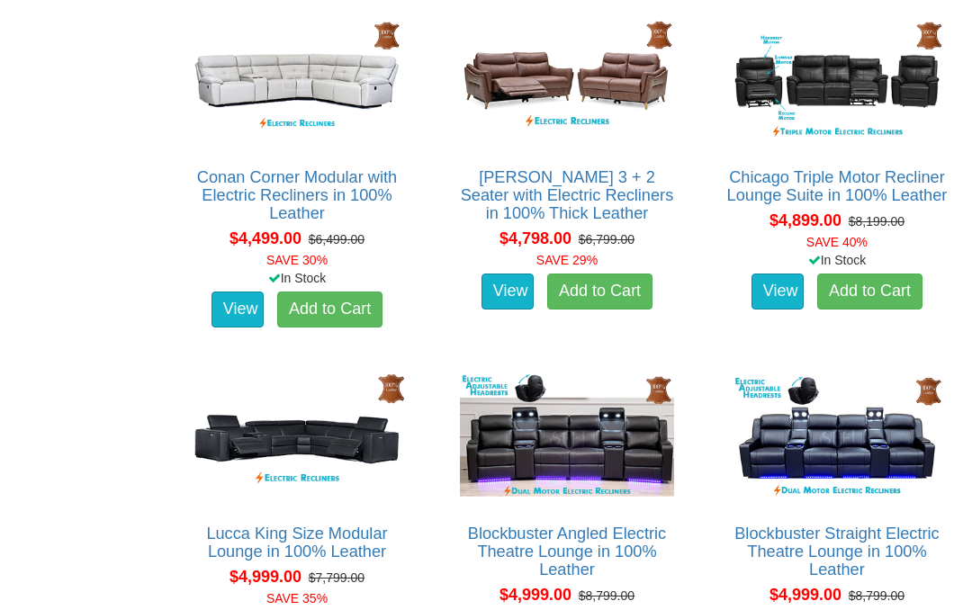
click at [250, 434] on img at bounding box center [296, 439] width 223 height 138
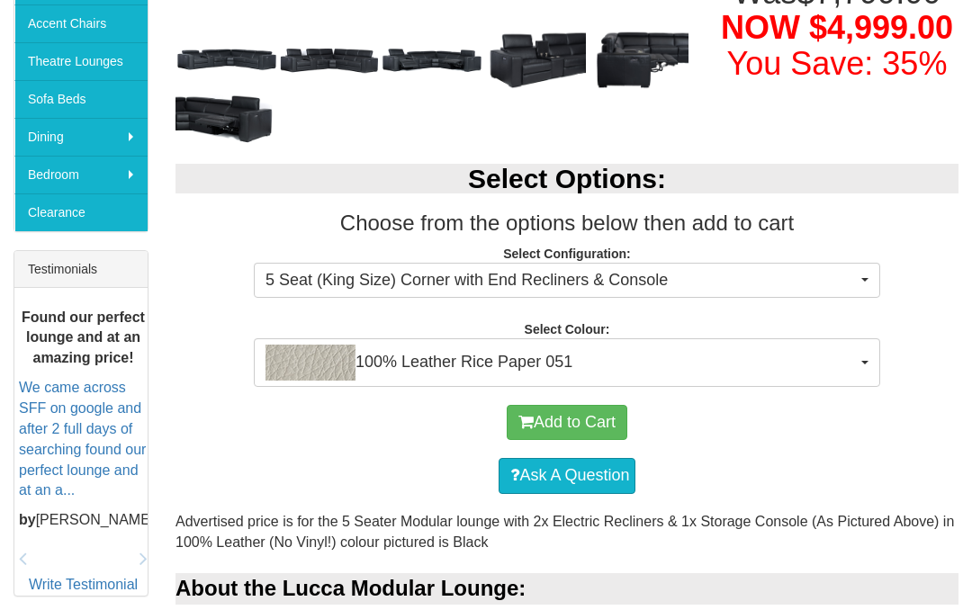
scroll to position [531, 0]
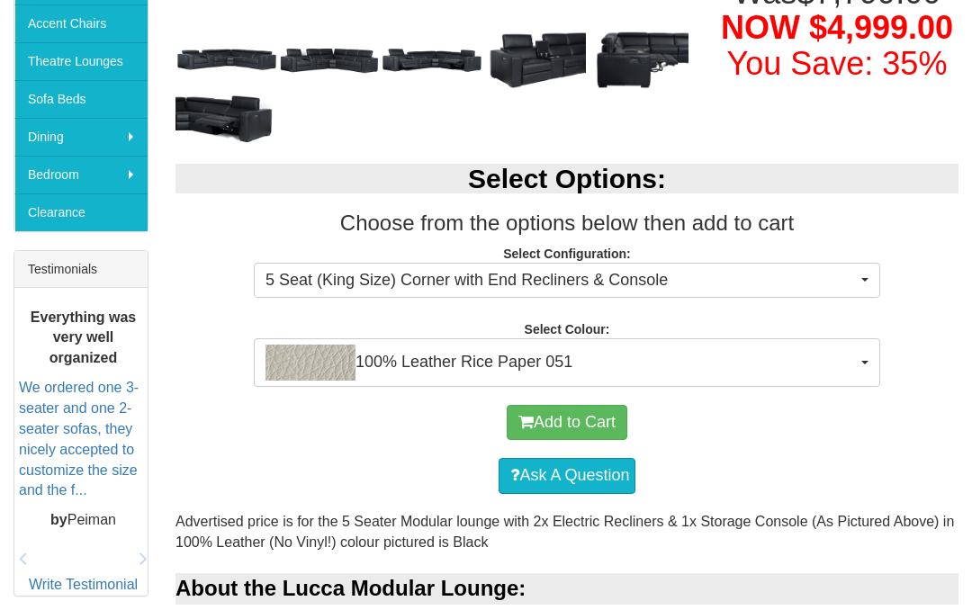
click at [874, 280] on button "5 Seat (King Size) Corner with End Recliners & Console" at bounding box center [567, 281] width 627 height 36
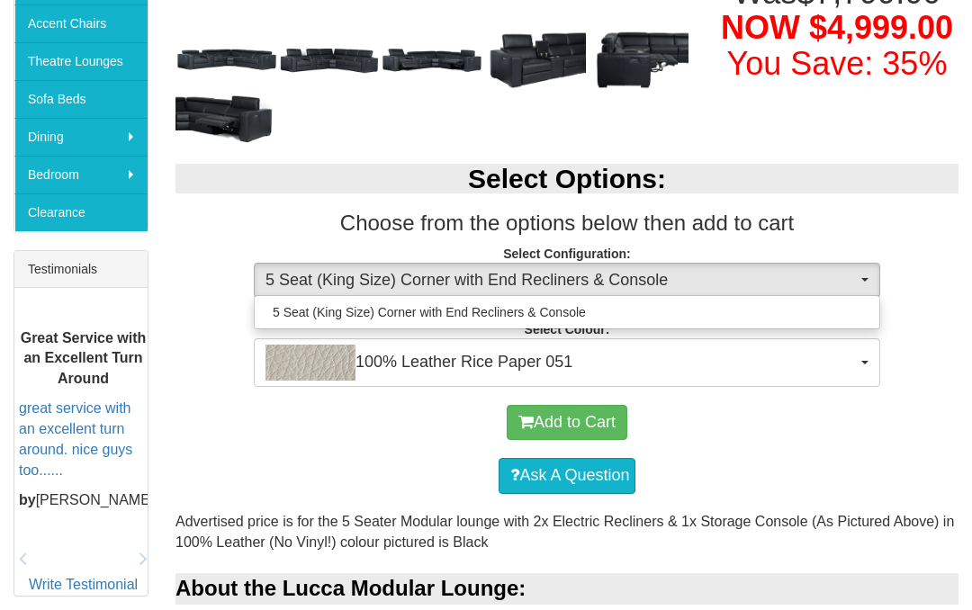
click at [867, 357] on div at bounding box center [486, 305] width 972 height 610
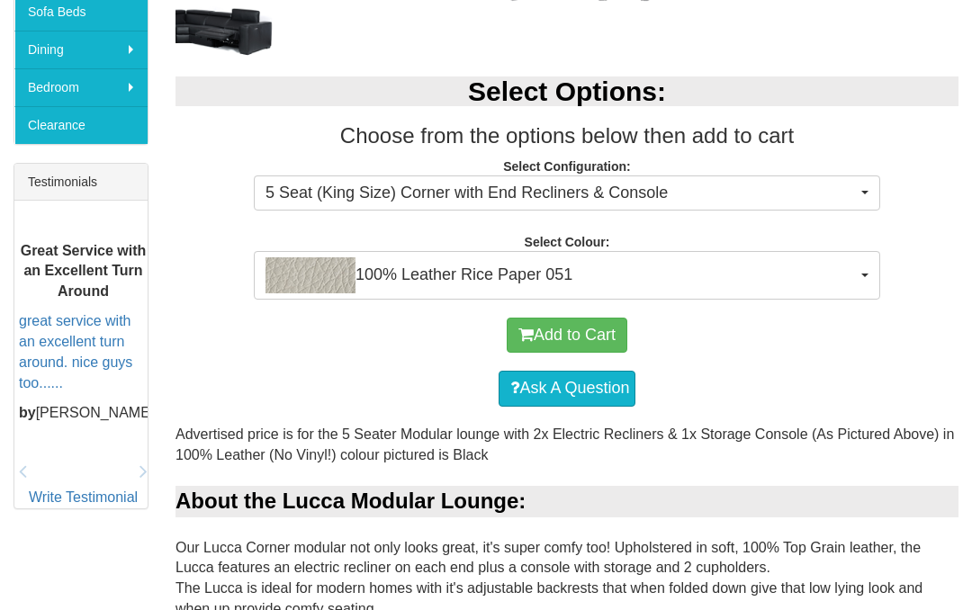
scroll to position [619, 0]
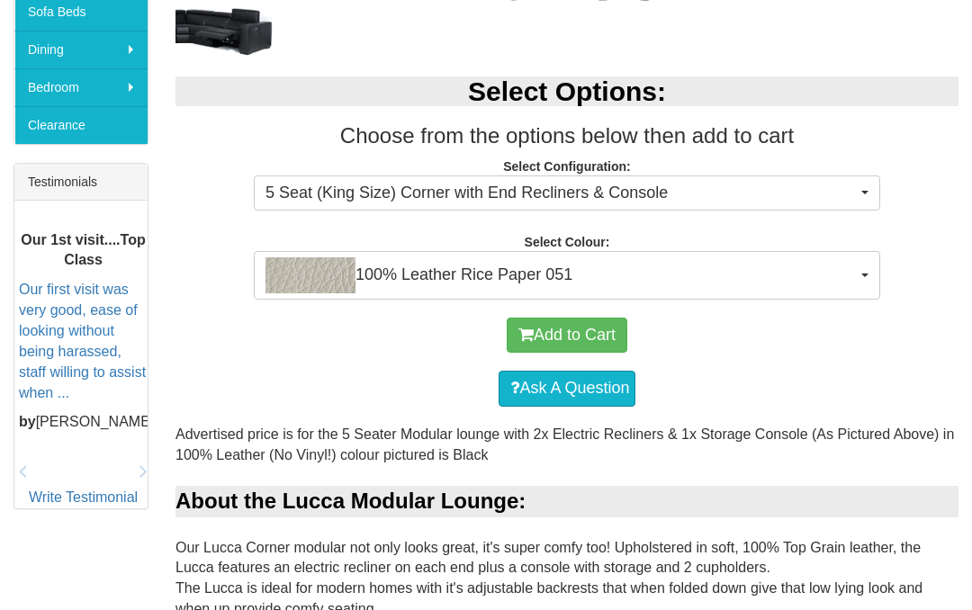
click at [872, 280] on button "100% Leather Rice Paper 051" at bounding box center [567, 275] width 627 height 49
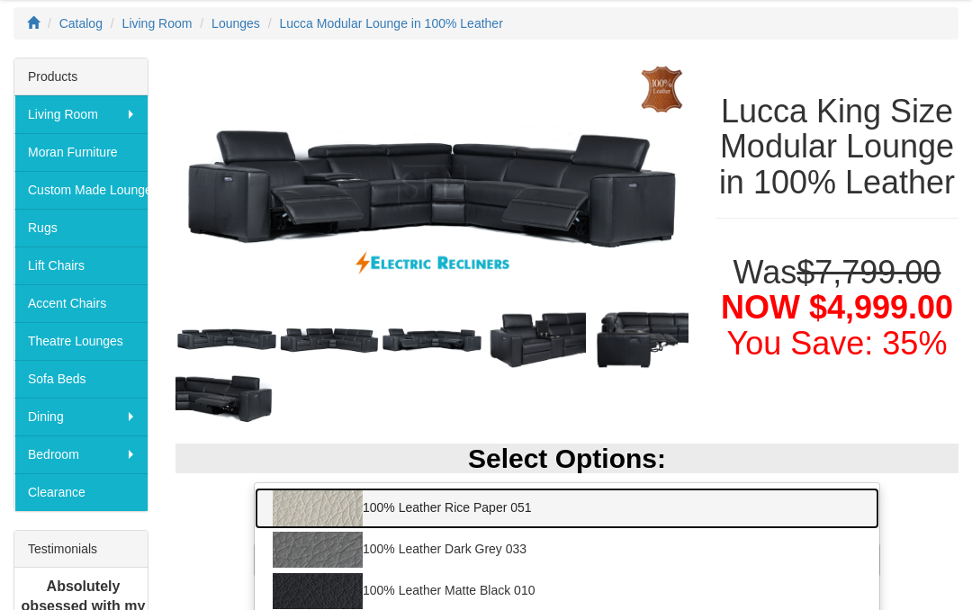
scroll to position [251, 0]
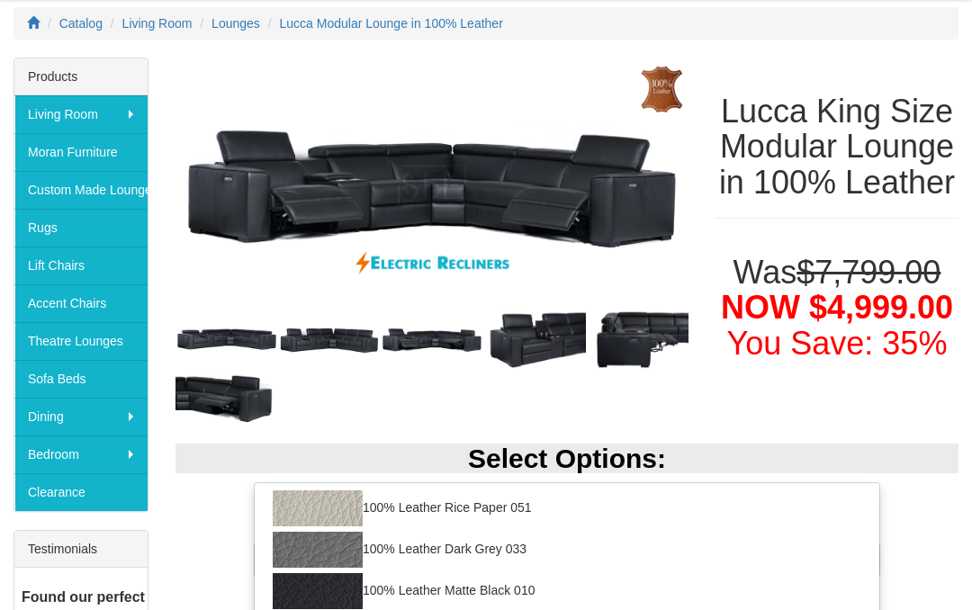
click at [70, 193] on div at bounding box center [486, 305] width 972 height 610
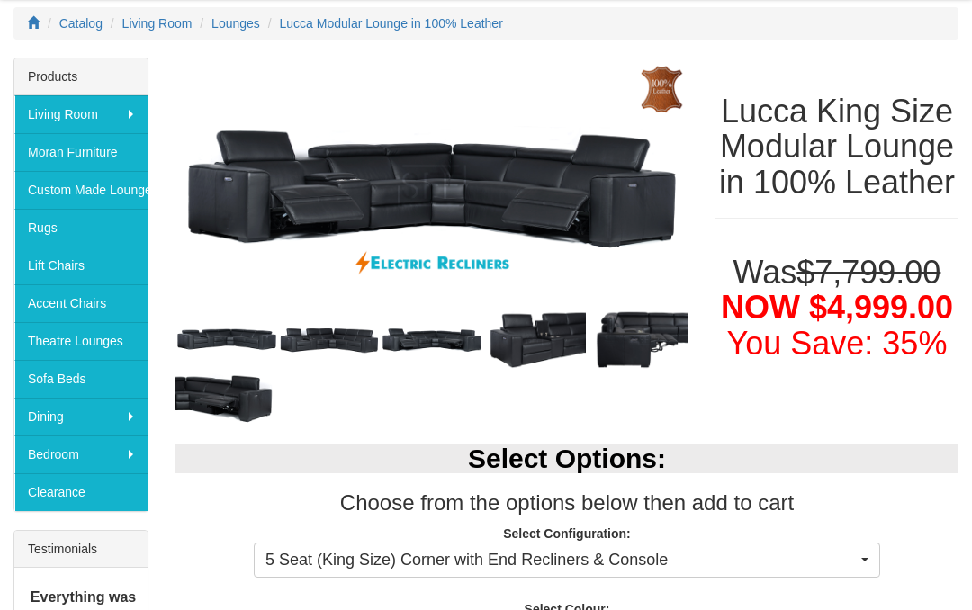
click at [72, 196] on link "Custom Made Lounges" at bounding box center [80, 190] width 133 height 38
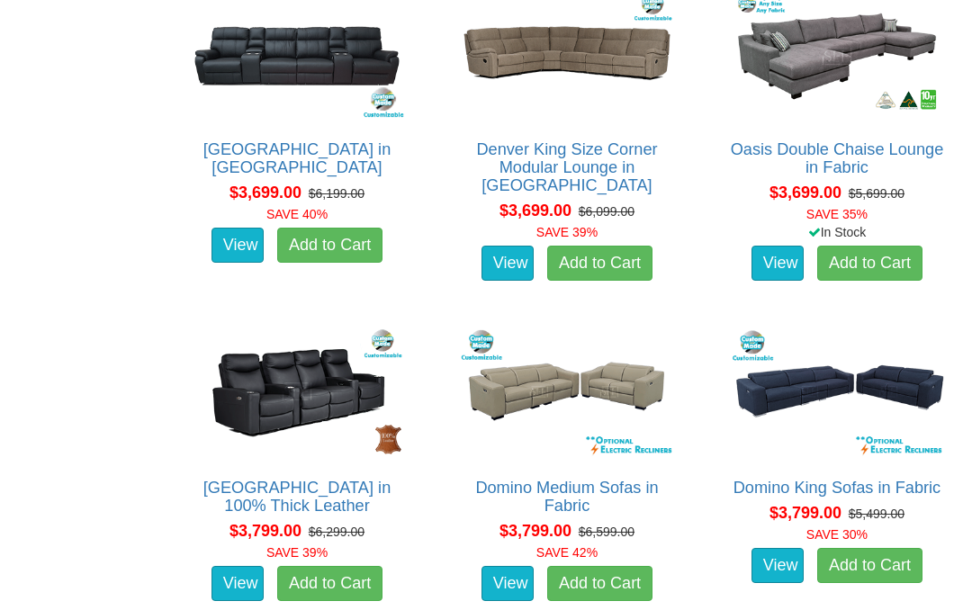
scroll to position [5148, 0]
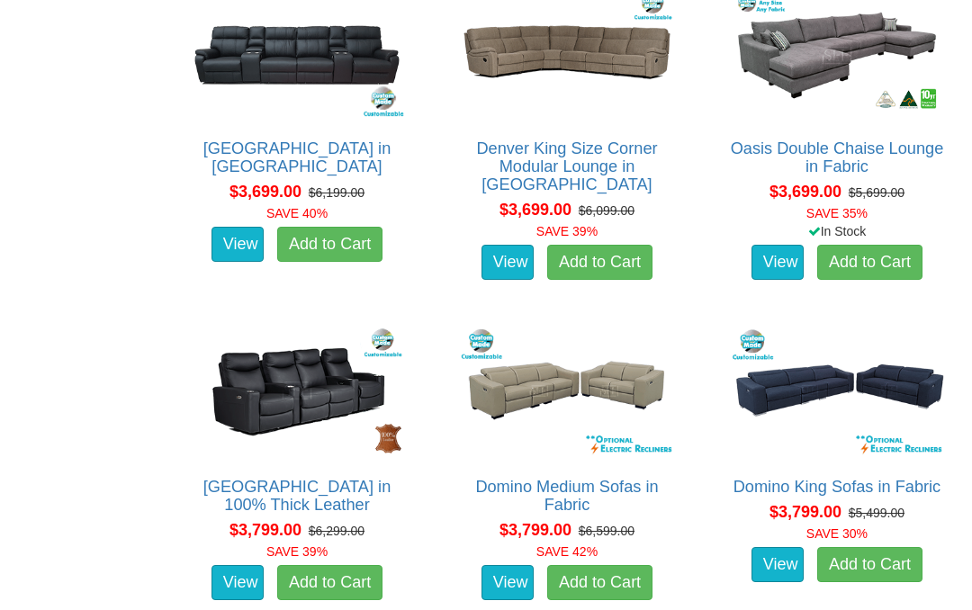
click at [623, 412] on img at bounding box center [567, 391] width 223 height 138
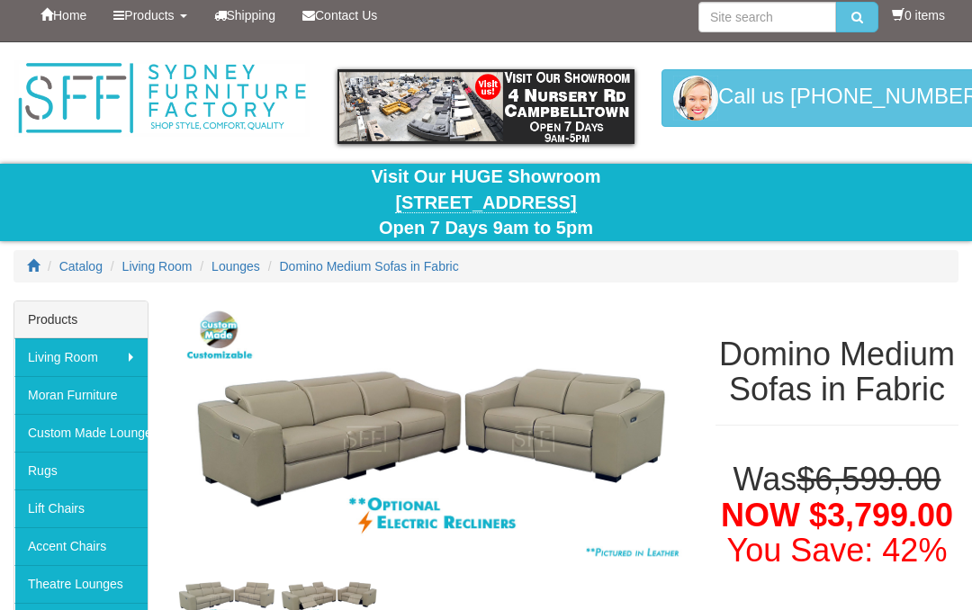
scroll to position [8, 0]
click at [622, 549] on img at bounding box center [432, 440] width 513 height 278
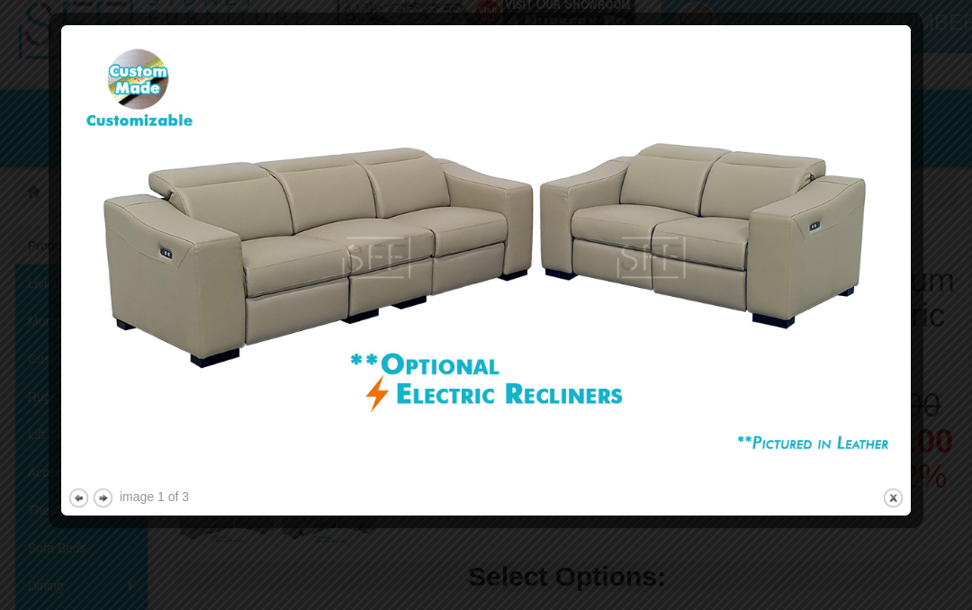
scroll to position [82, 0]
click at [71, 490] on button "previous" at bounding box center [79, 498] width 23 height 23
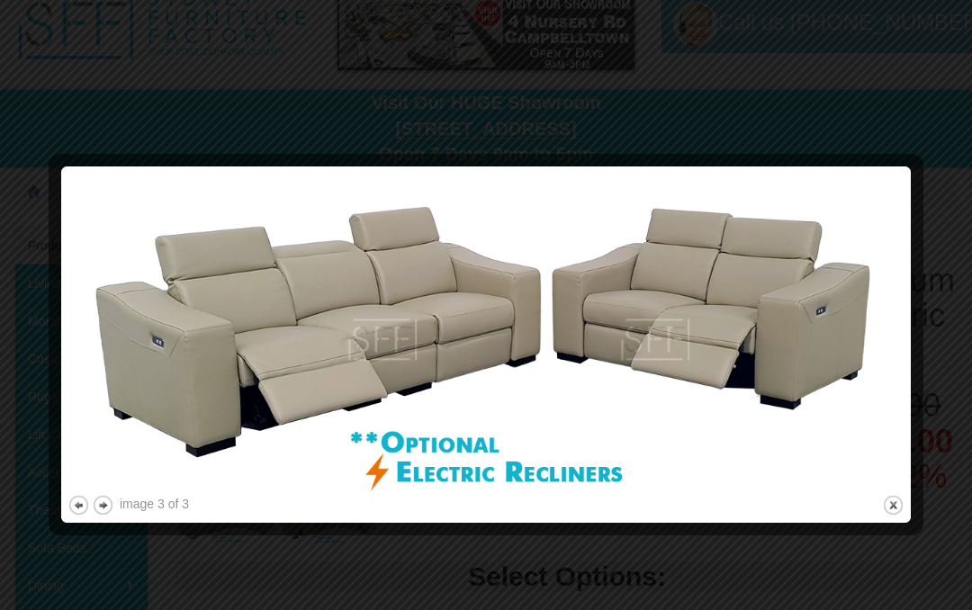
click at [76, 498] on button "previous" at bounding box center [79, 505] width 23 height 23
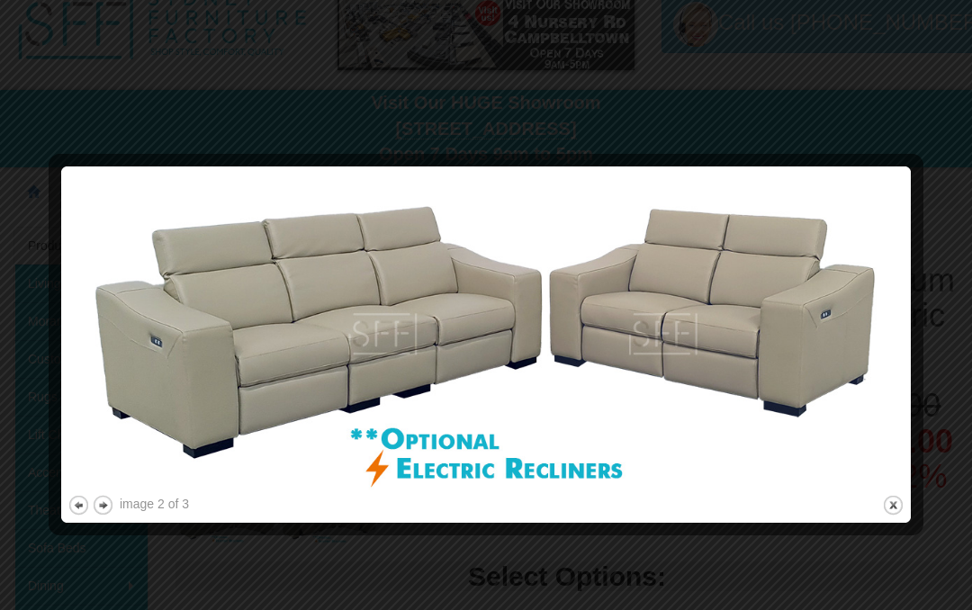
click at [74, 497] on button "previous" at bounding box center [79, 505] width 23 height 23
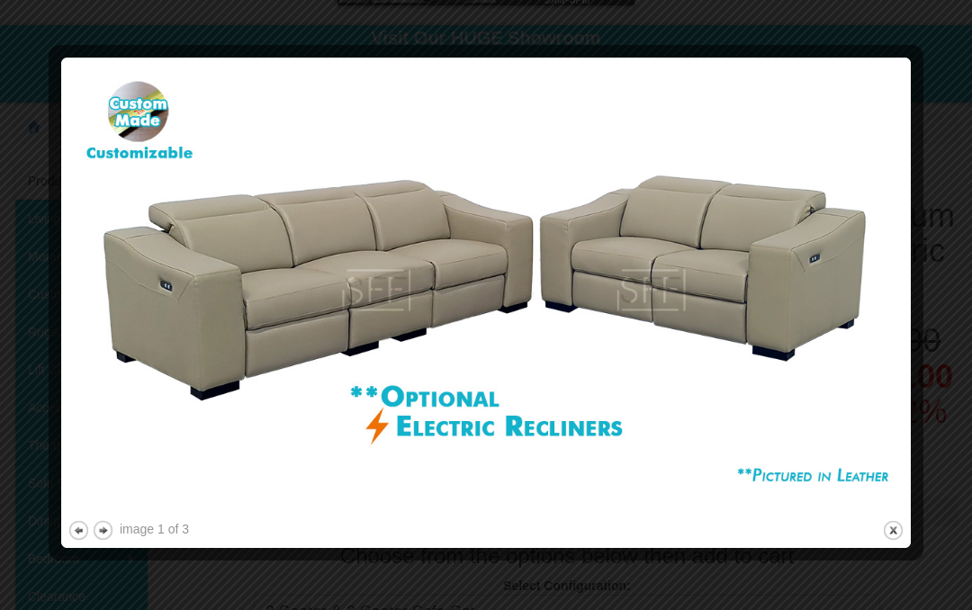
scroll to position [0, 0]
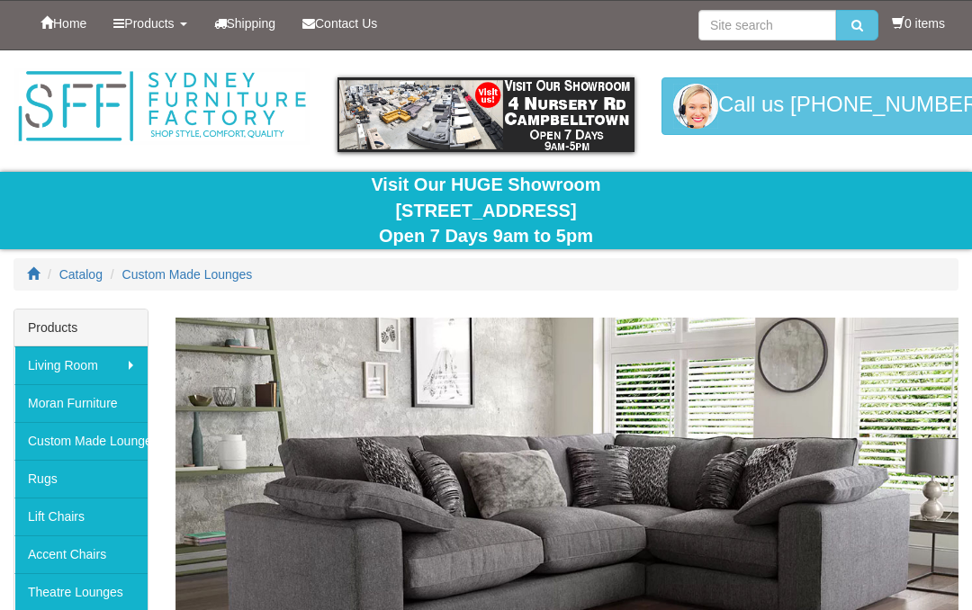
scroll to position [5226, 0]
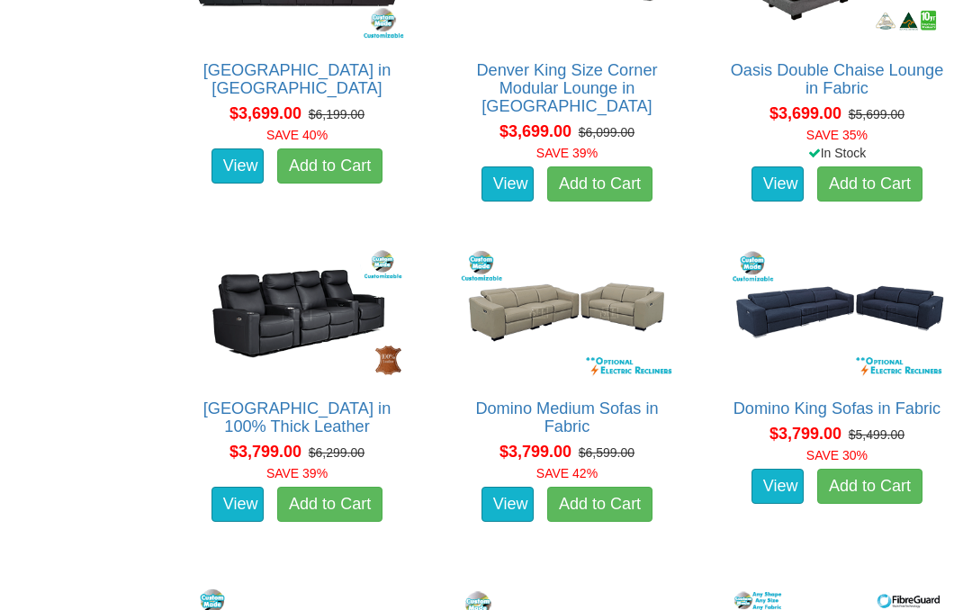
click at [879, 319] on img at bounding box center [837, 313] width 223 height 138
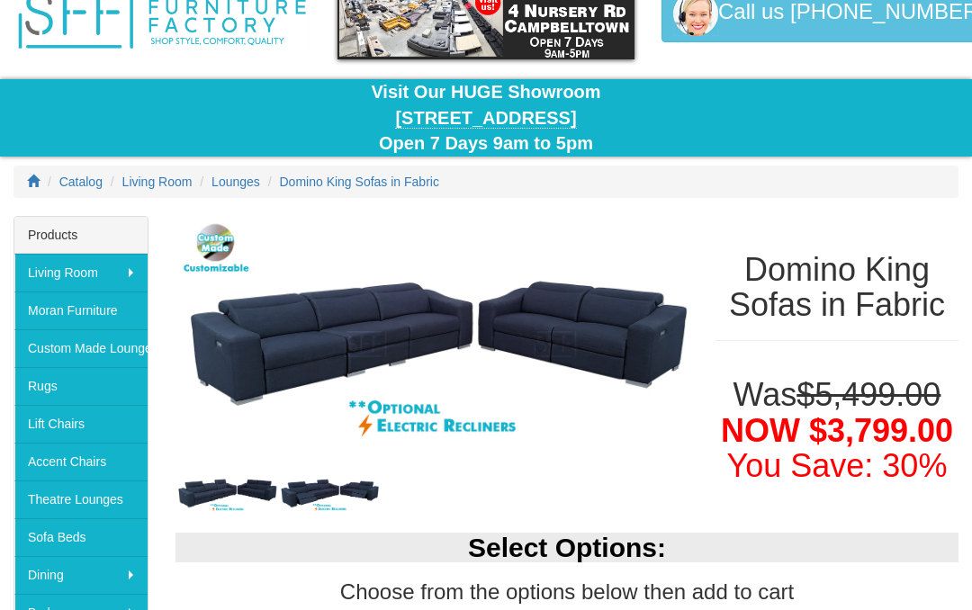
scroll to position [96, 0]
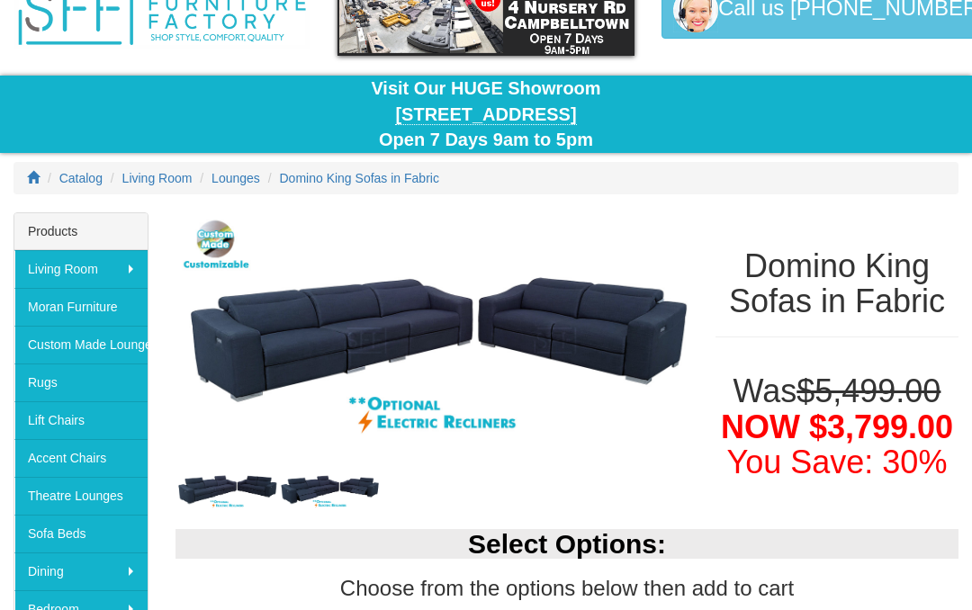
click at [228, 484] on img at bounding box center [227, 490] width 103 height 42
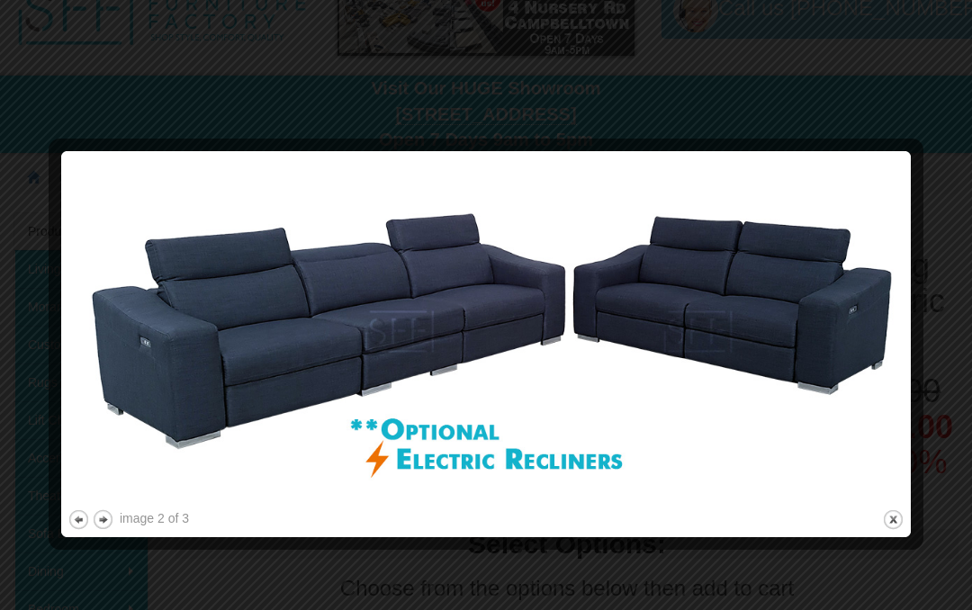
click at [70, 512] on button "previous" at bounding box center [79, 520] width 23 height 23
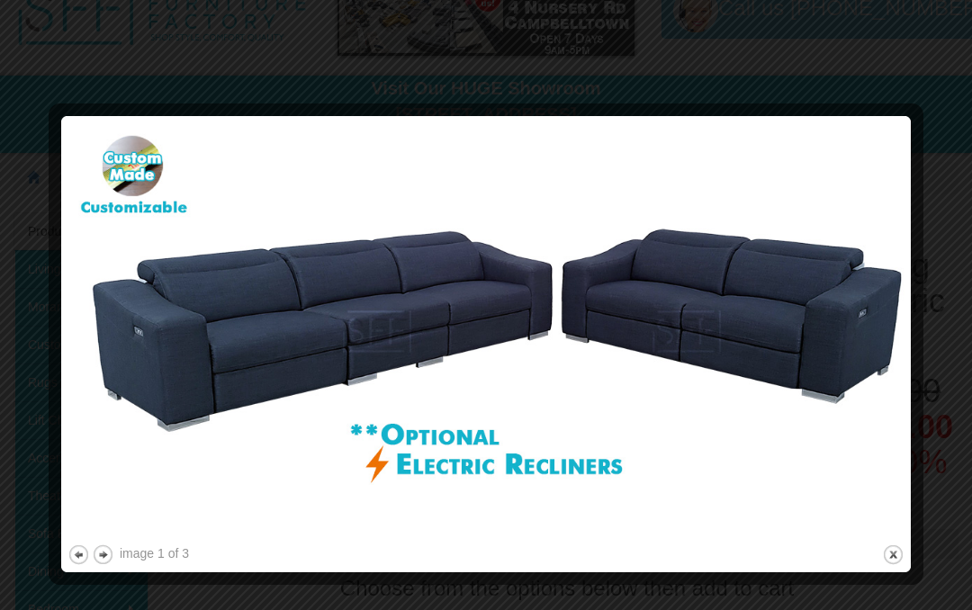
click at [77, 546] on button "previous" at bounding box center [79, 555] width 23 height 23
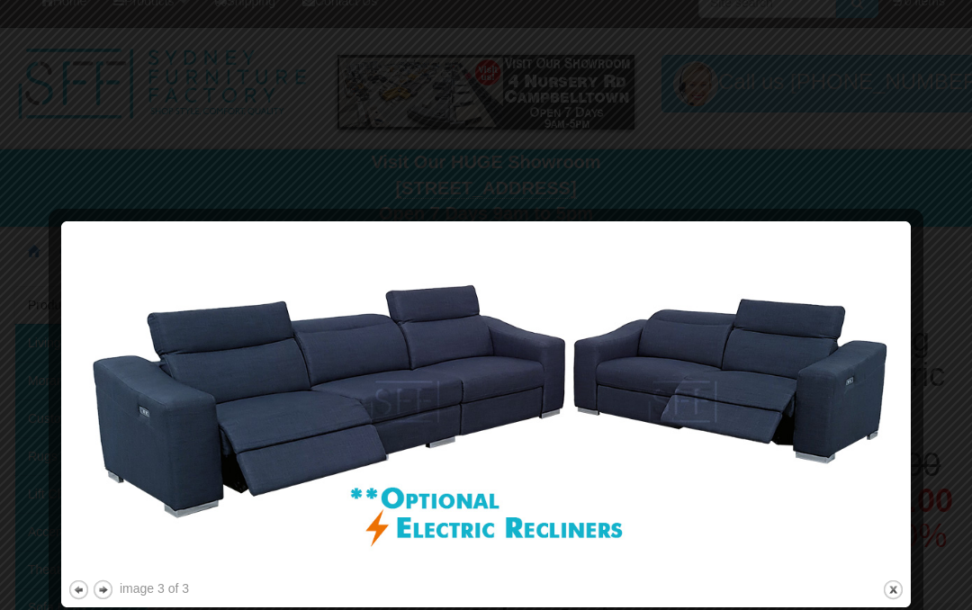
scroll to position [0, 0]
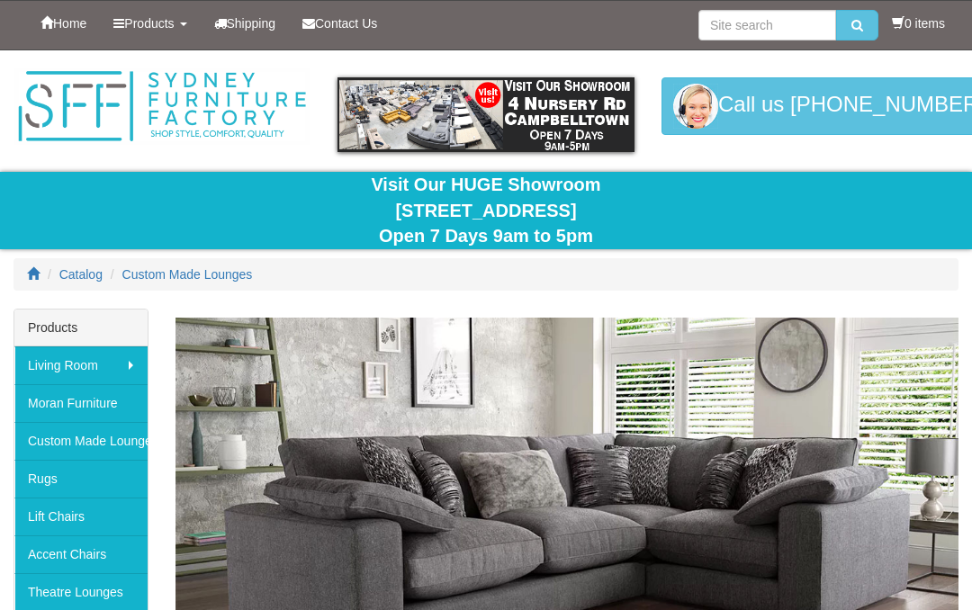
scroll to position [5226, 0]
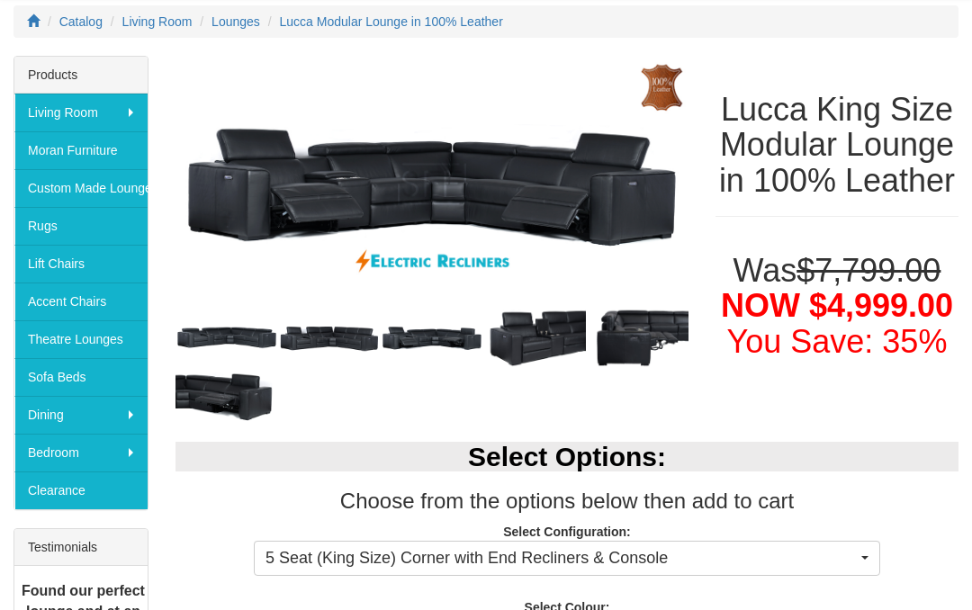
scroll to position [216, 0]
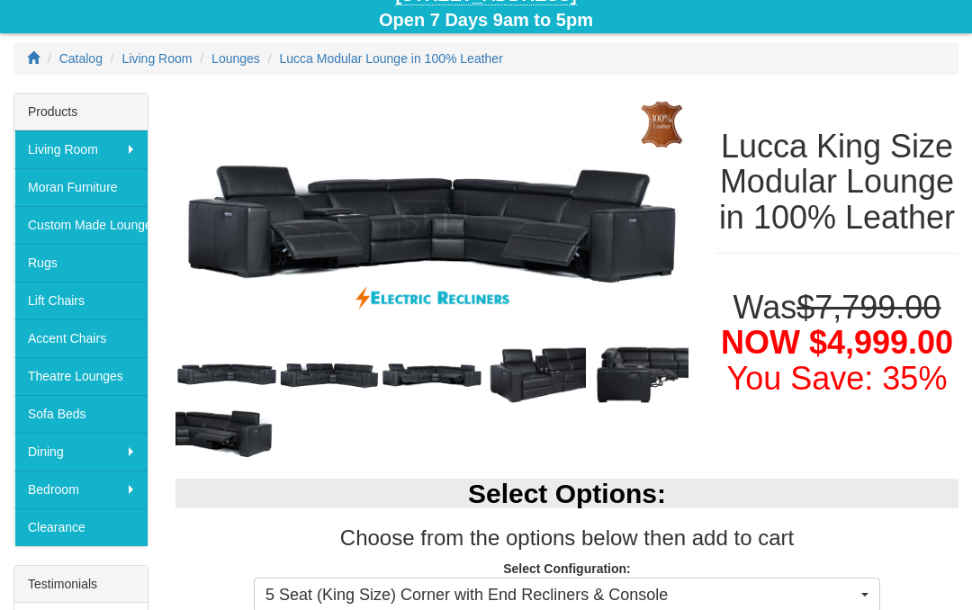
click at [233, 371] on img at bounding box center [227, 374] width 103 height 51
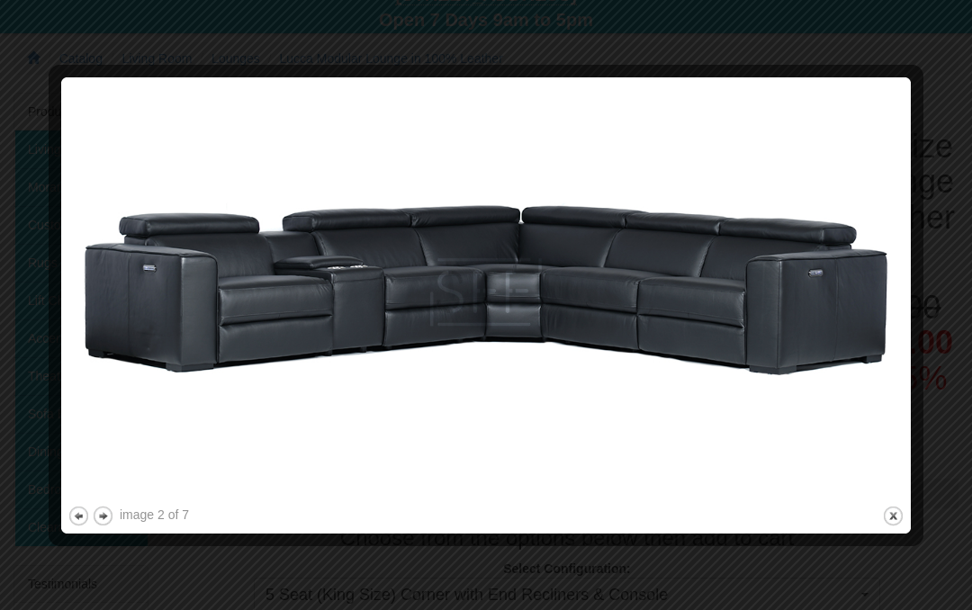
click at [72, 516] on button "previous" at bounding box center [79, 516] width 23 height 23
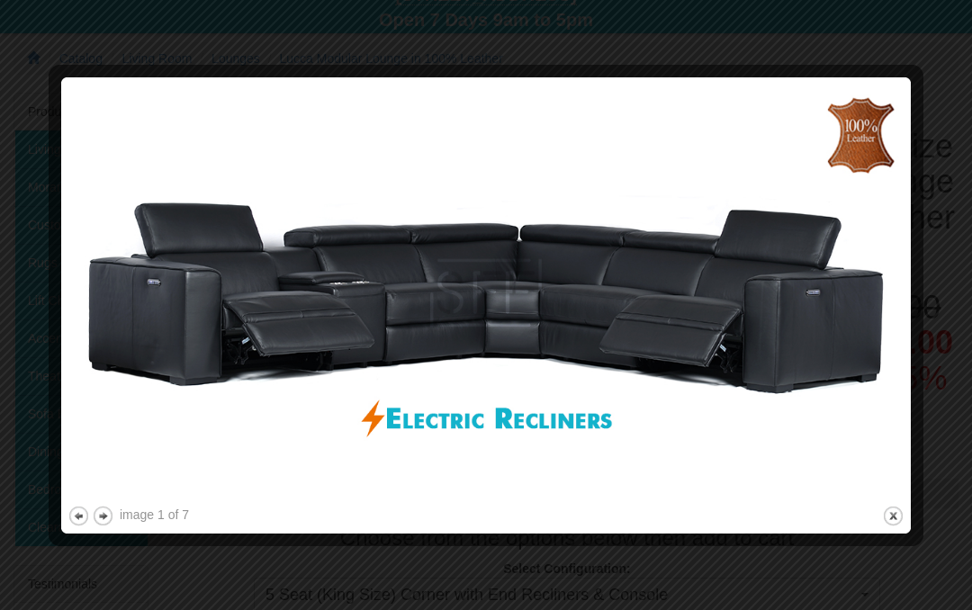
click at [75, 520] on button "previous" at bounding box center [79, 516] width 23 height 23
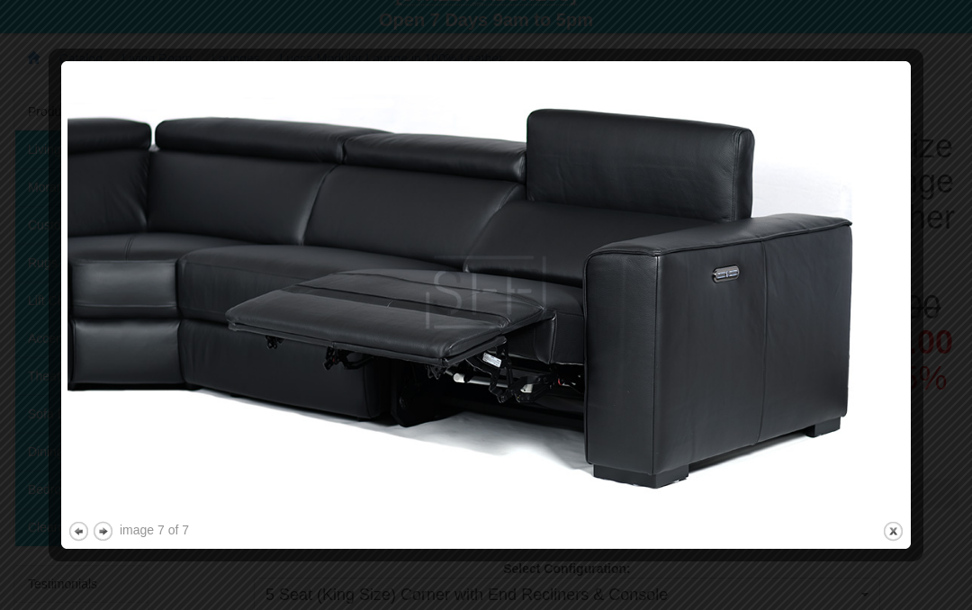
click at [82, 530] on button "previous" at bounding box center [79, 531] width 23 height 23
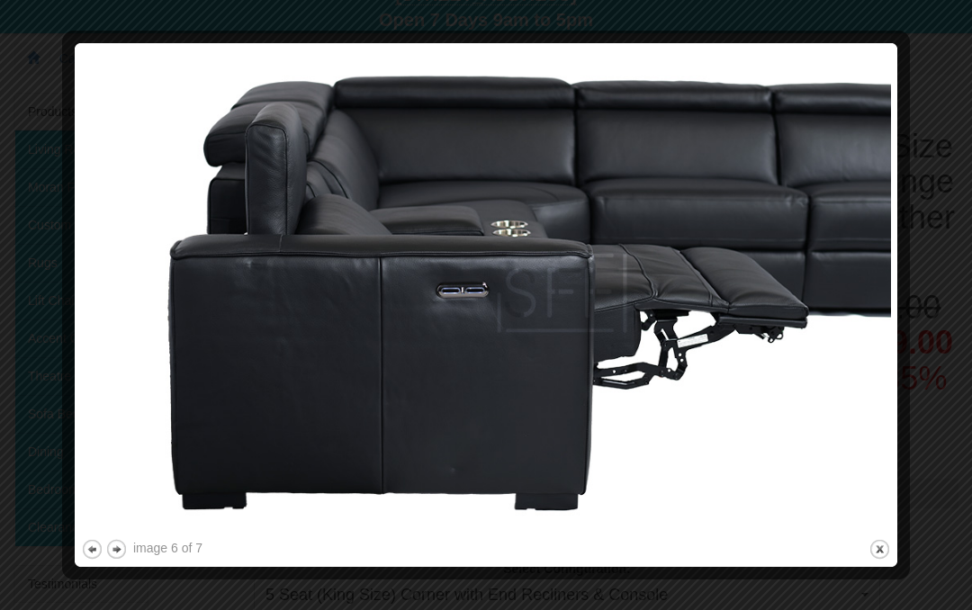
scroll to position [219, 0]
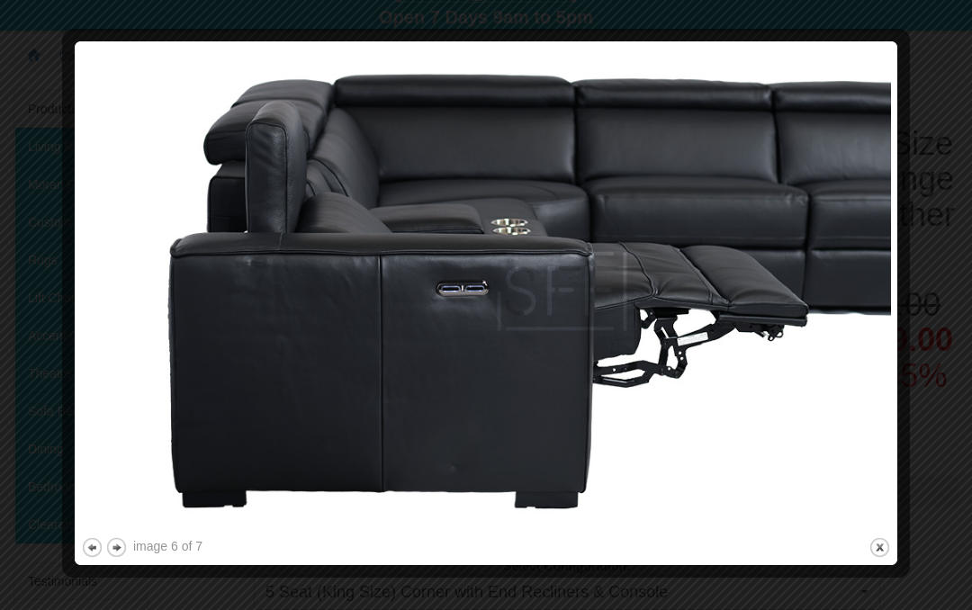
click at [95, 547] on button "previous" at bounding box center [92, 548] width 23 height 23
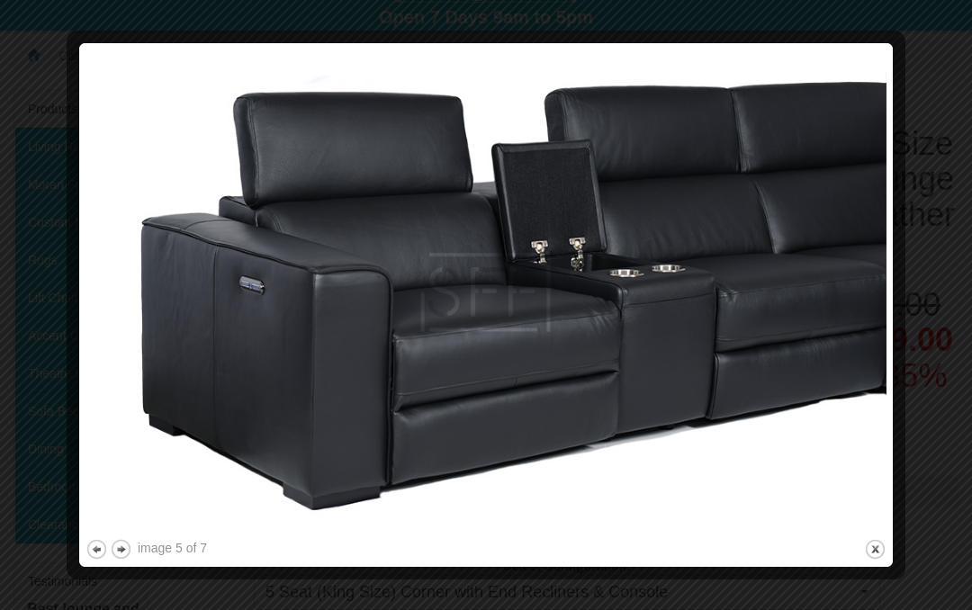
click at [95, 547] on button "previous" at bounding box center [97, 549] width 23 height 23
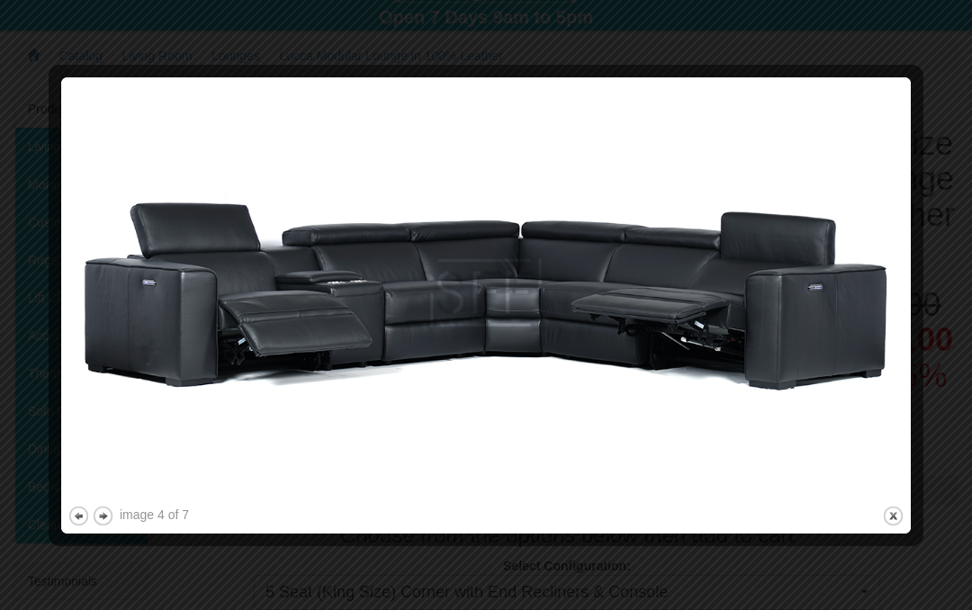
click at [80, 525] on button "previous" at bounding box center [79, 516] width 23 height 23
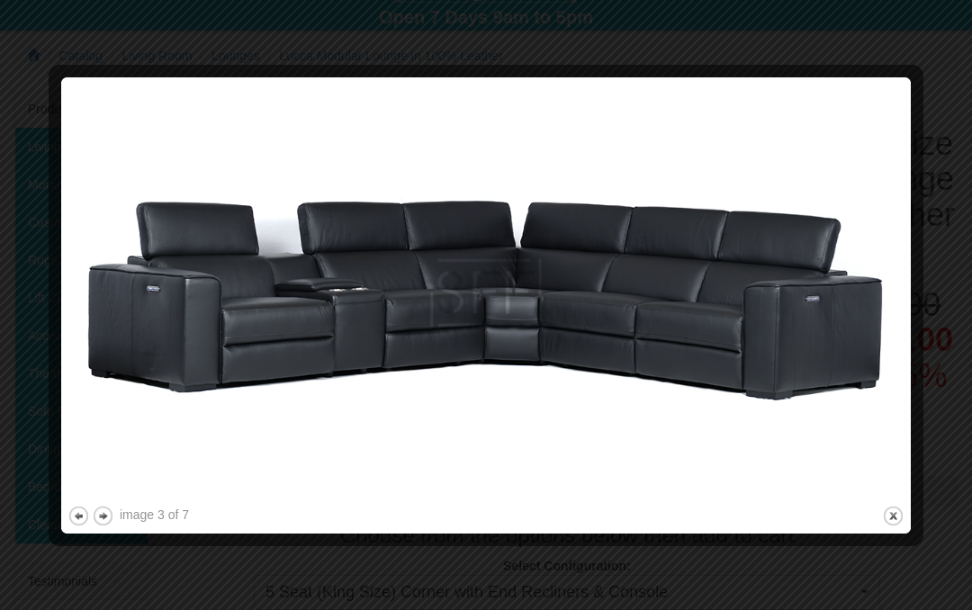
click at [77, 517] on button "previous" at bounding box center [79, 516] width 23 height 23
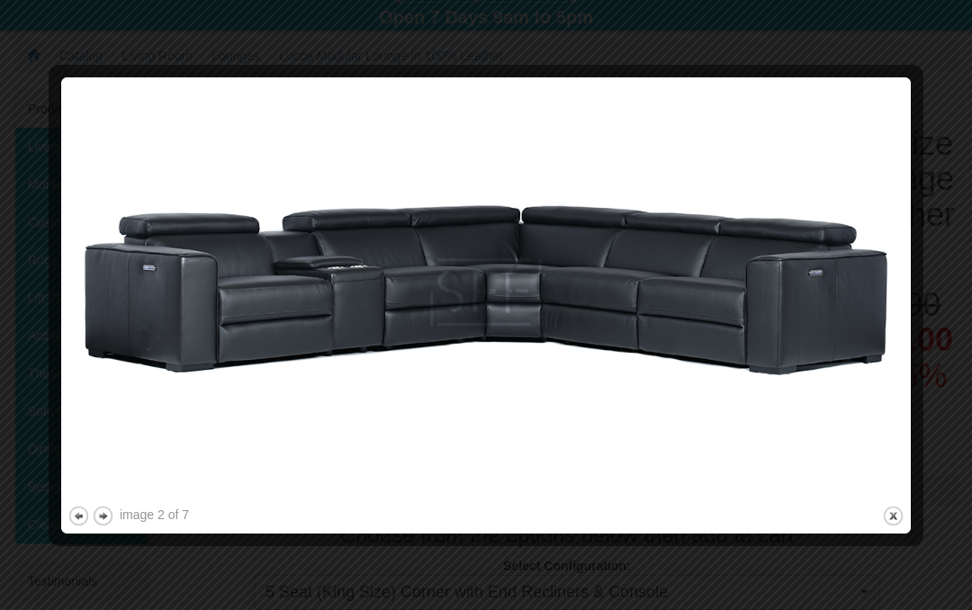
click at [77, 514] on button "previous" at bounding box center [79, 516] width 23 height 23
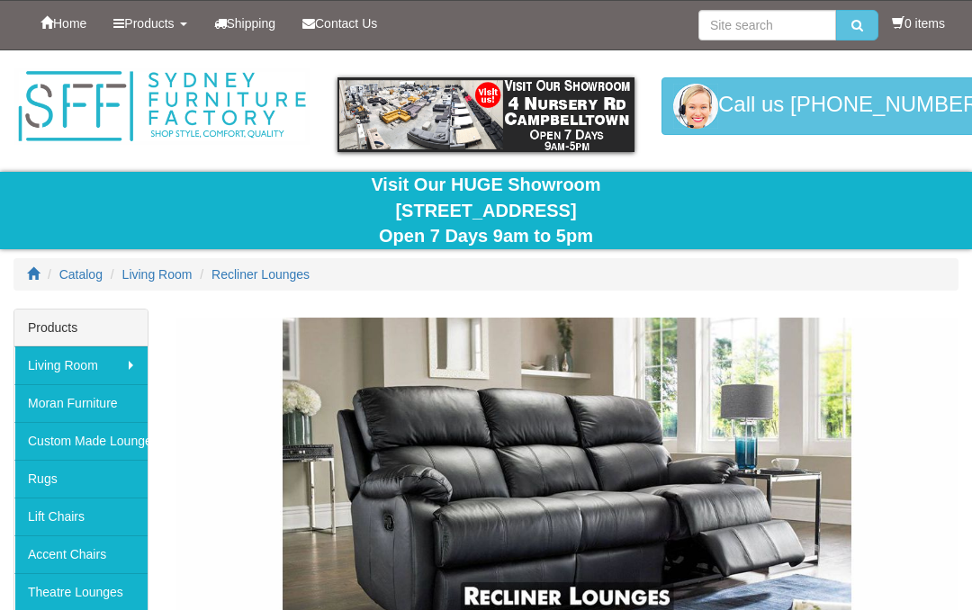
scroll to position [6529, 0]
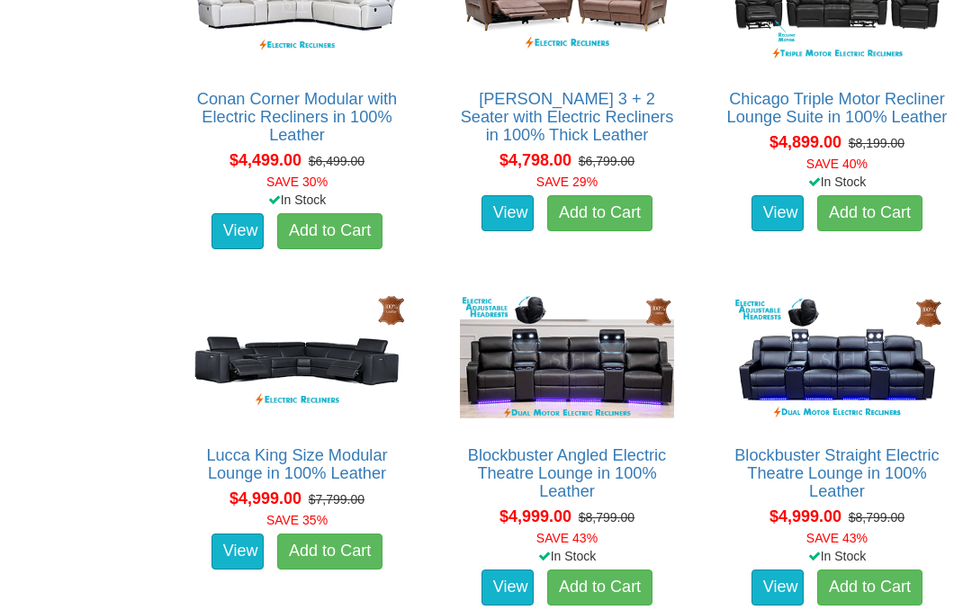
click at [194, 368] on img at bounding box center [296, 361] width 223 height 138
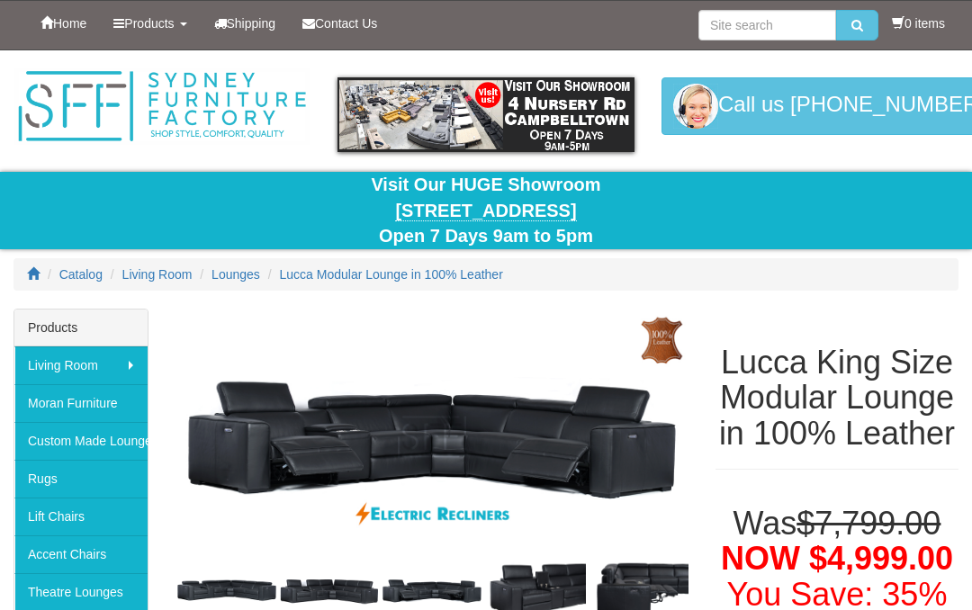
click at [64, 280] on span "Catalog" at bounding box center [80, 274] width 43 height 14
